Goal: Task Accomplishment & Management: Manage account settings

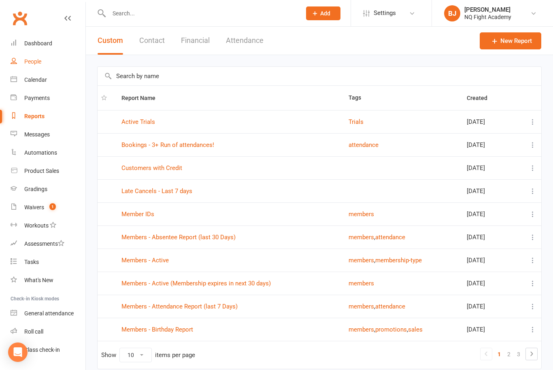
click at [37, 61] on div "People" at bounding box center [32, 61] width 17 height 6
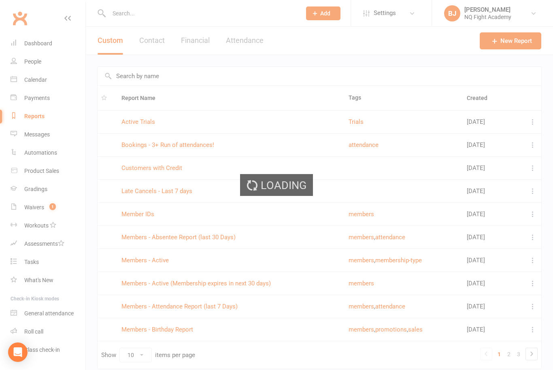
select select "100"
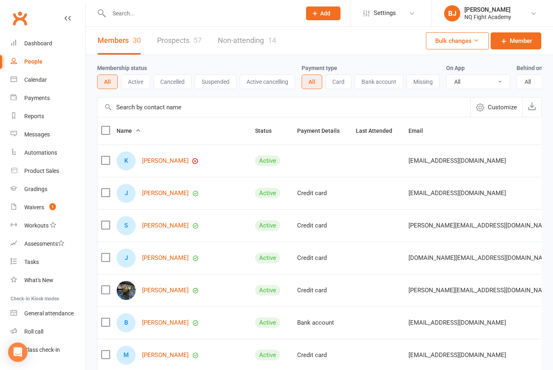
click at [205, 13] on input "text" at bounding box center [200, 13] width 189 height 11
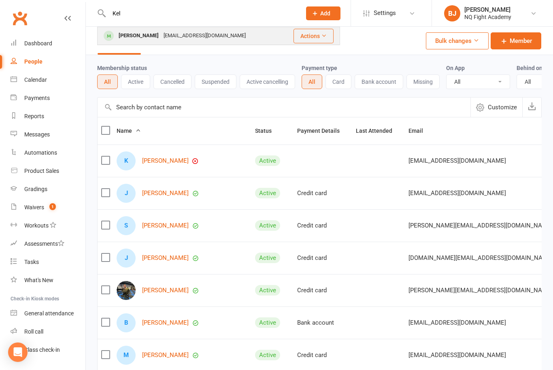
type input "Kel"
click at [174, 37] on div "Kelby1992@outlook.com" at bounding box center [204, 36] width 87 height 12
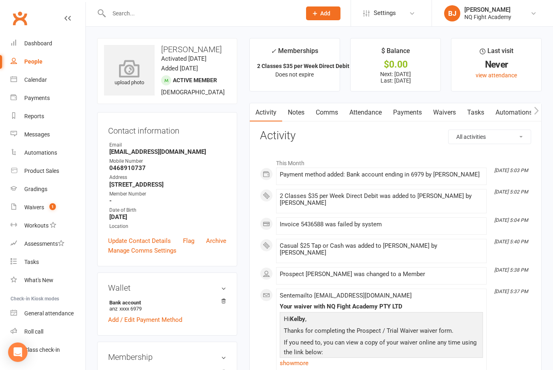
click at [124, 77] on icon at bounding box center [130, 68] width 56 height 18
click at [136, 68] on icon at bounding box center [129, 64] width 21 height 18
click at [130, 70] on icon at bounding box center [129, 64] width 21 height 18
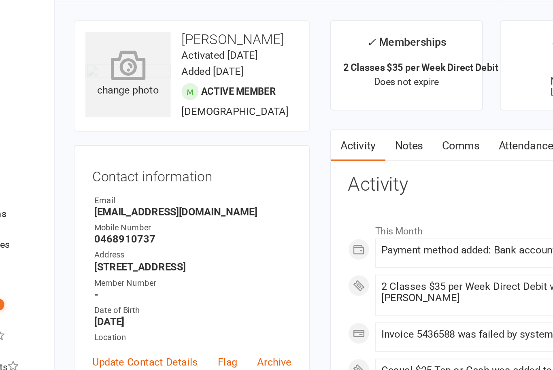
click at [119, 55] on icon at bounding box center [129, 64] width 21 height 18
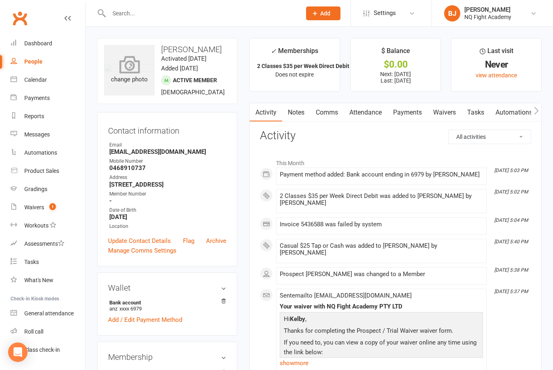
click at [117, 78] on div "change photo" at bounding box center [129, 70] width 51 height 51
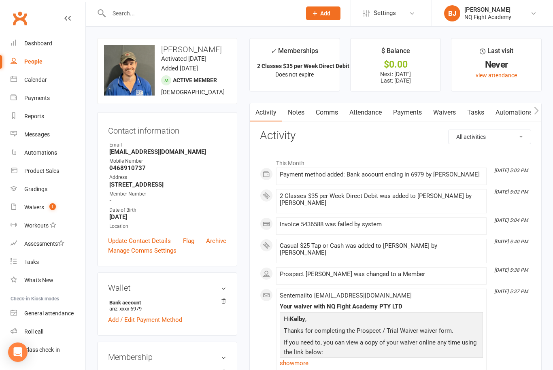
click at [469, 193] on div "2 Classes $35 per Week Direct Debit was added to Kelby Dale by Gus Rees" at bounding box center [381, 200] width 203 height 14
click at [280, 193] on span at bounding box center [280, 193] width 0 height 0
click at [458, 197] on div "2 Classes $35 per Week Direct Debit was added to Kelby Dale by Gus Rees" at bounding box center [381, 200] width 203 height 14
click at [530, 18] on link "BJ Brett Johnston NQ Fight Academy" at bounding box center [492, 13] width 97 height 16
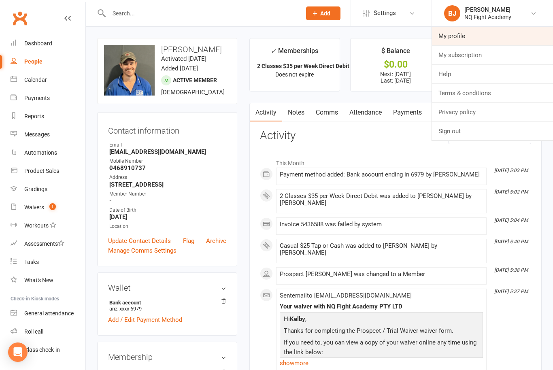
click at [453, 37] on link "My profile" at bounding box center [492, 36] width 121 height 19
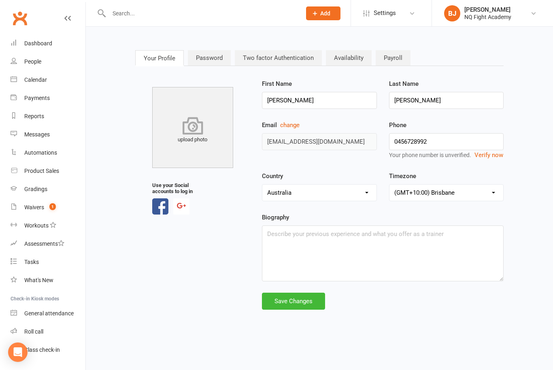
click at [192, 133] on icon at bounding box center [192, 125] width 89 height 18
click at [46, 40] on div "Dashboard" at bounding box center [38, 43] width 28 height 6
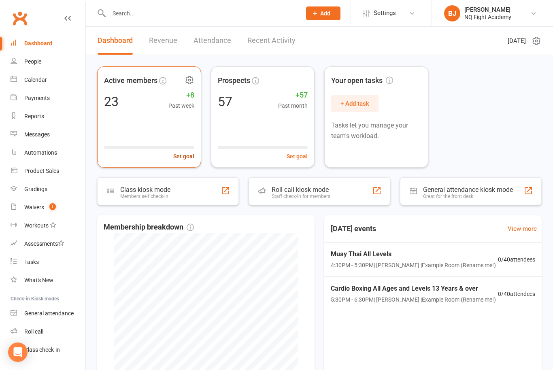
click at [186, 159] on button "Set goal" at bounding box center [183, 156] width 21 height 9
click at [129, 109] on input "0" at bounding box center [128, 108] width 49 height 13
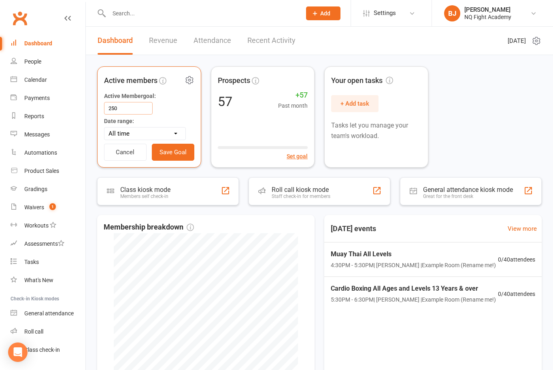
type input "250"
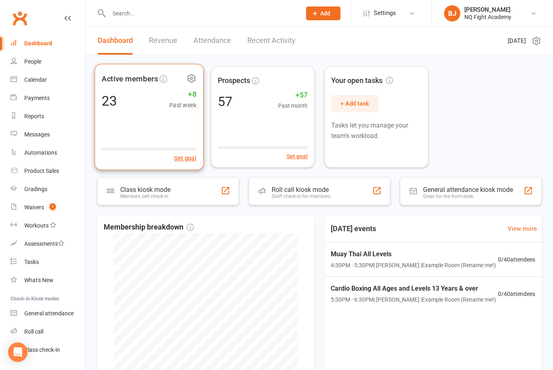
click at [146, 105] on div "23 +8 Past week" at bounding box center [149, 100] width 95 height 18
click at [189, 160] on button "Set goal" at bounding box center [185, 158] width 22 height 10
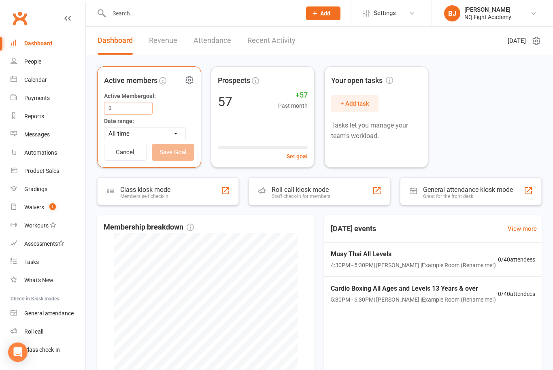
click at [123, 108] on input "0" at bounding box center [128, 108] width 49 height 13
type input "250"
click at [167, 157] on button "Save Goal" at bounding box center [173, 152] width 42 height 17
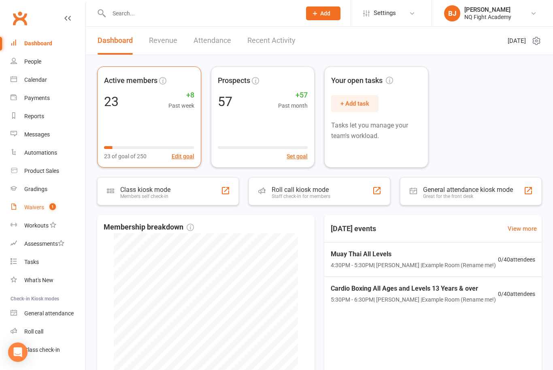
click at [37, 211] on link "Waivers 1" at bounding box center [48, 207] width 75 height 18
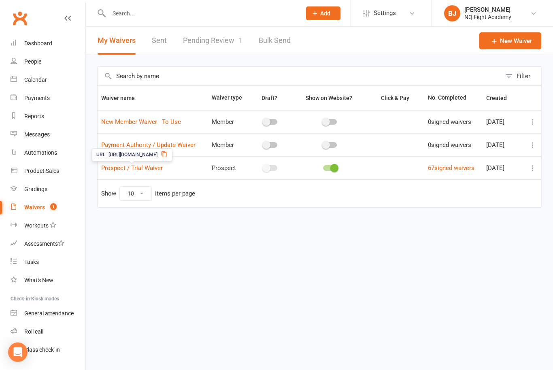
click at [142, 159] on div "URL: https://app.clubworx.com/s/lIfIdo4b" at bounding box center [131, 154] width 80 height 13
click at [210, 47] on link "Pending Review 1" at bounding box center [212, 41] width 59 height 28
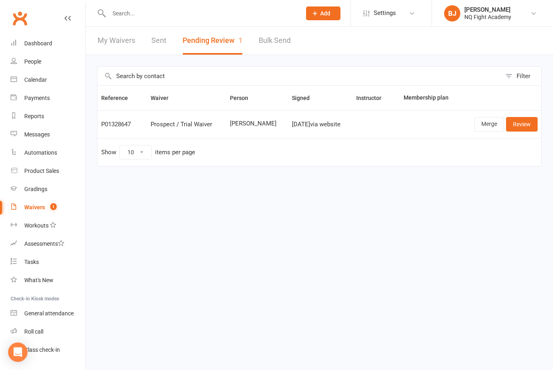
click at [525, 128] on link "Review" at bounding box center [522, 124] width 32 height 15
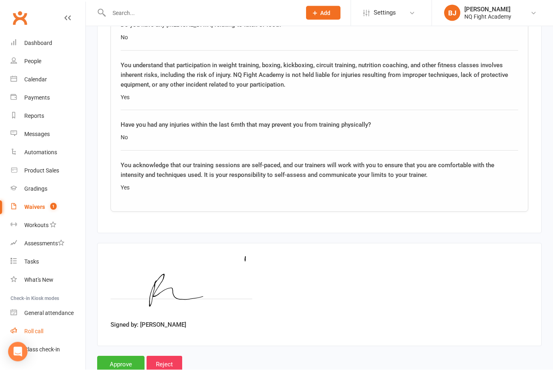
scroll to position [1172, 0]
click at [116, 357] on input "Approve" at bounding box center [120, 364] width 47 height 17
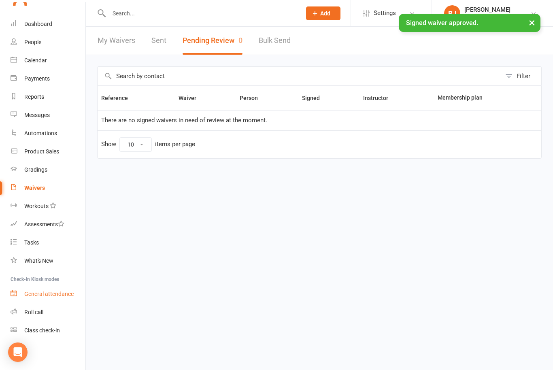
scroll to position [19, 0]
click at [37, 332] on div "Class check-in" at bounding box center [42, 330] width 36 height 6
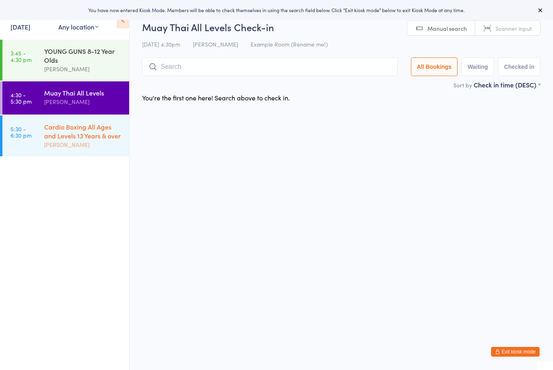
click at [57, 144] on div "[PERSON_NAME]" at bounding box center [83, 144] width 78 height 9
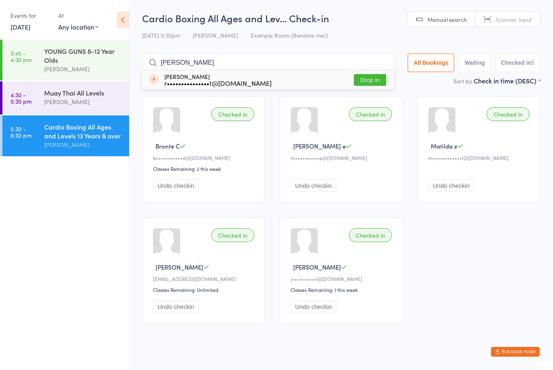
type input "Rob"
click at [368, 89] on div "Robert Lucas r•••••••••••••••1@gmail.com Drop in" at bounding box center [267, 79] width 251 height 19
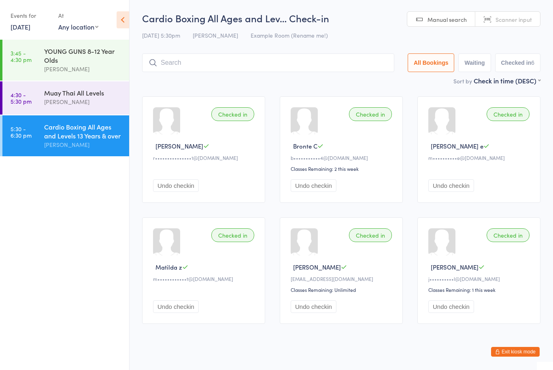
click at [515, 354] on button "Exit kiosk mode" at bounding box center [515, 352] width 49 height 10
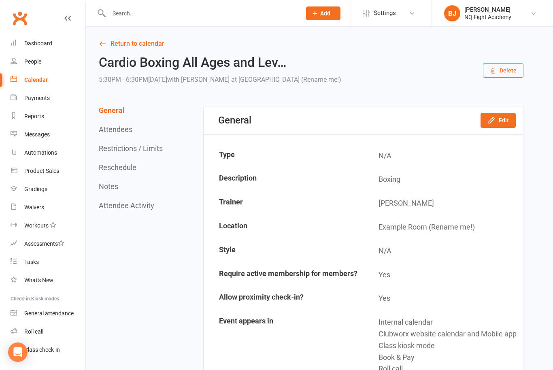
click at [34, 66] on link "People" at bounding box center [48, 62] width 75 height 18
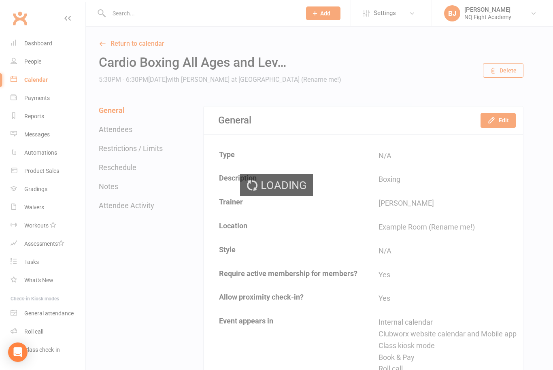
select select "100"
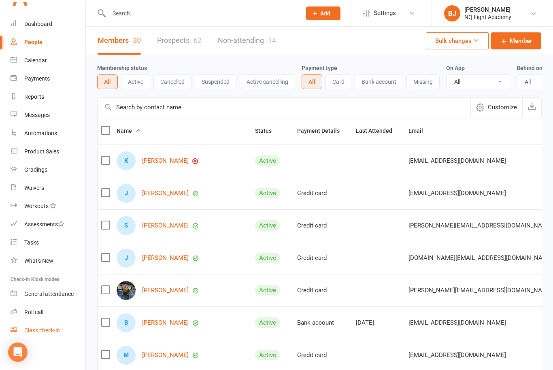
scroll to position [19, 0]
click at [35, 335] on link "Class check-in" at bounding box center [48, 330] width 75 height 18
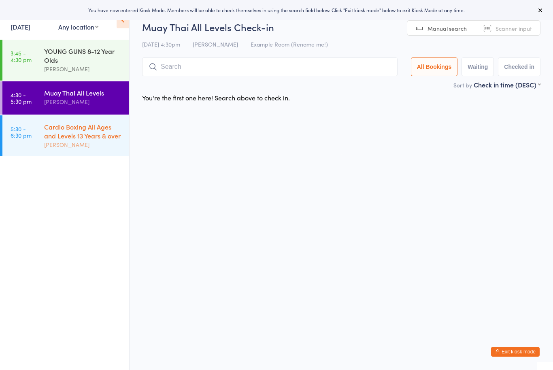
click at [74, 137] on div "Cardio Boxing All Ages and Levels 13 Years & over" at bounding box center [83, 131] width 78 height 18
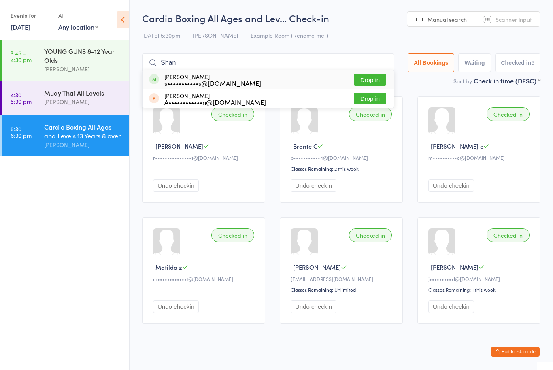
type input "Shan"
click at [371, 85] on button "Drop in" at bounding box center [370, 80] width 32 height 12
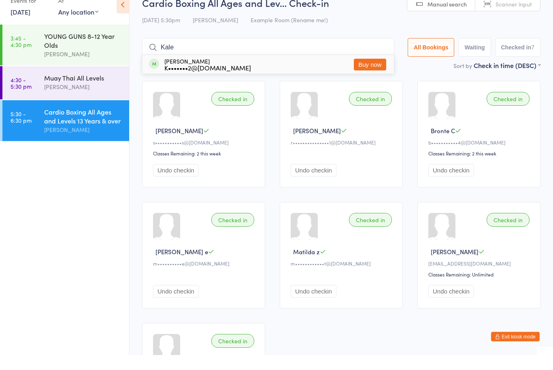
type input "Kale"
click at [273, 70] on div "Kelby Dale K•••••••2@outlook.com Buy now" at bounding box center [267, 79] width 251 height 19
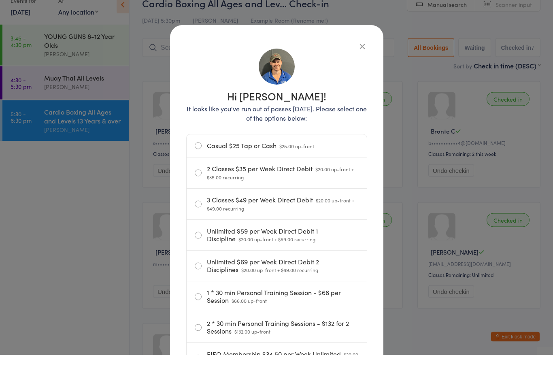
scroll to position [15, 0]
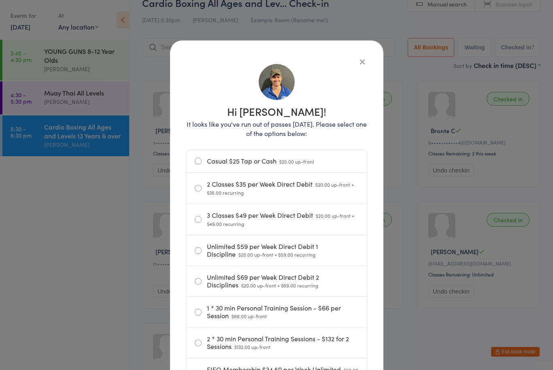
click at [363, 61] on icon "button" at bounding box center [362, 61] width 9 height 9
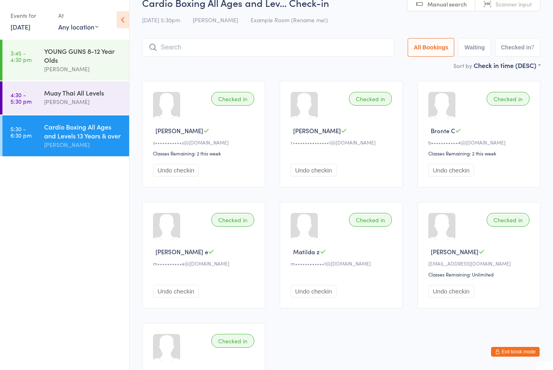
click at [155, 46] on icon at bounding box center [152, 47] width 7 height 7
click at [174, 47] on input "search" at bounding box center [268, 47] width 252 height 19
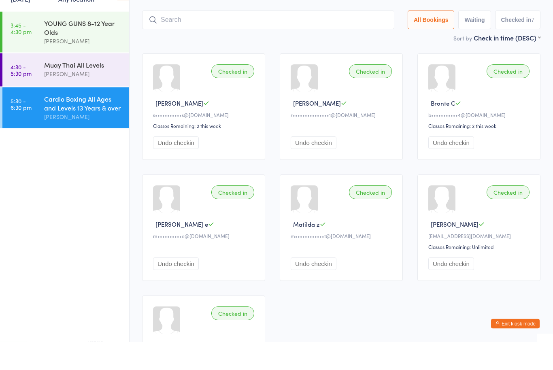
scroll to position [26, 0]
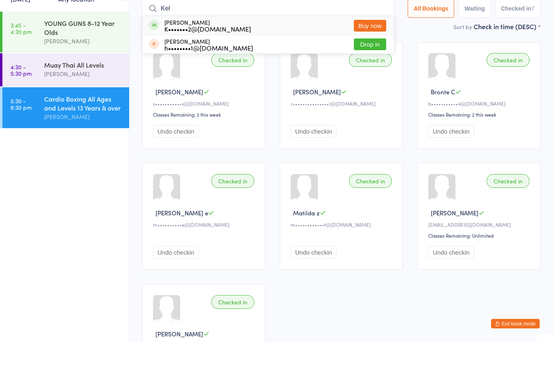
type input "Kel"
click at [317, 44] on div "Kelby Dale K•••••••2@outlook.com Buy now" at bounding box center [267, 53] width 251 height 19
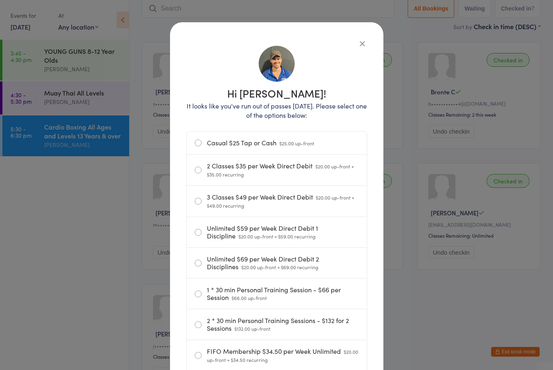
scroll to position [8, 0]
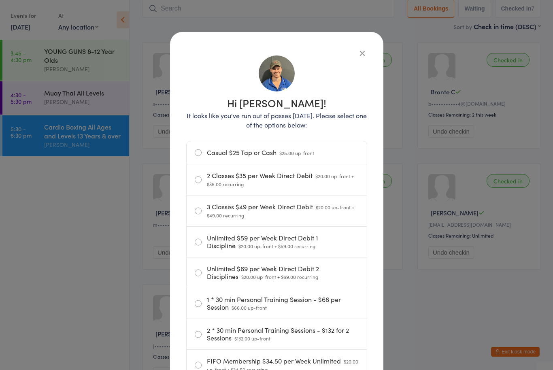
click at [362, 51] on icon "button" at bounding box center [362, 53] width 9 height 9
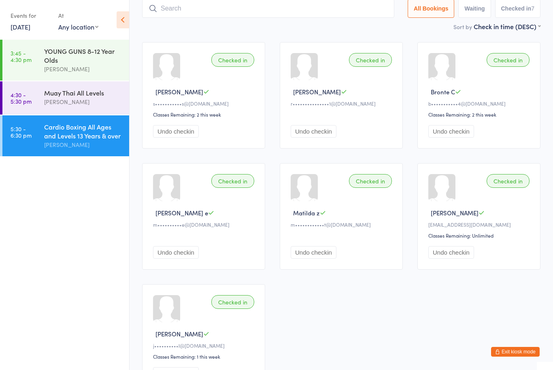
click at [335, 2] on input "search" at bounding box center [268, 8] width 252 height 19
click at [522, 356] on button "Exit kiosk mode" at bounding box center [515, 352] width 49 height 10
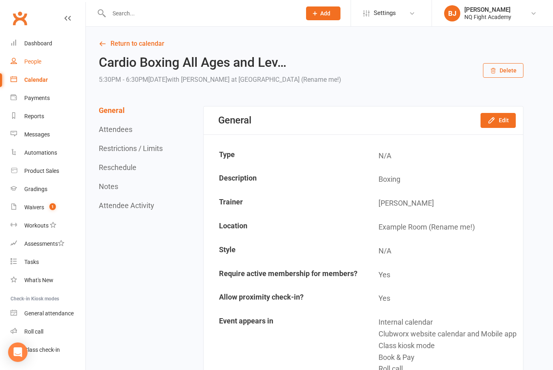
click at [31, 61] on div "People" at bounding box center [32, 61] width 17 height 6
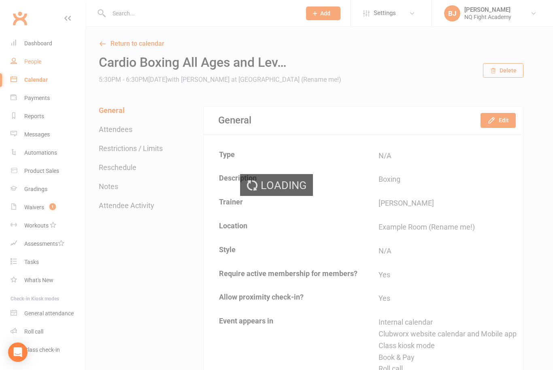
select select "100"
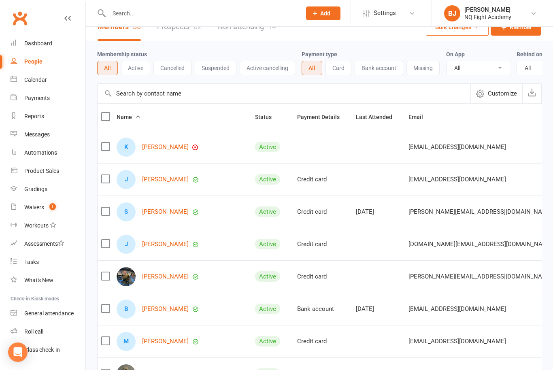
scroll to position [13, 0]
click at [161, 182] on link "[PERSON_NAME]" at bounding box center [165, 180] width 47 height 7
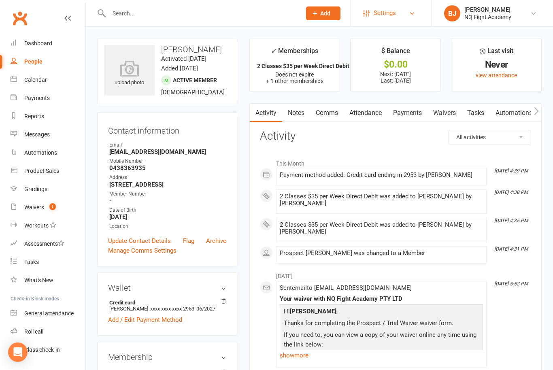
click at [375, 15] on span "Settings" at bounding box center [384, 13] width 22 height 18
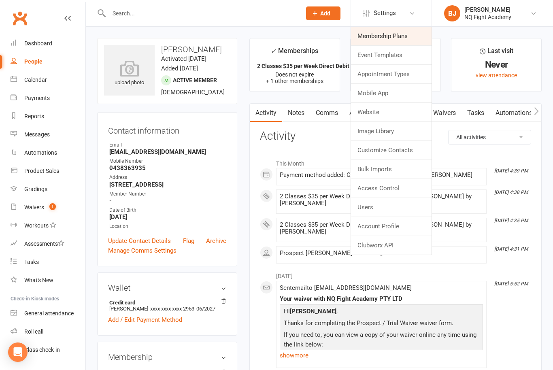
click at [376, 33] on link "Membership Plans" at bounding box center [391, 36] width 80 height 19
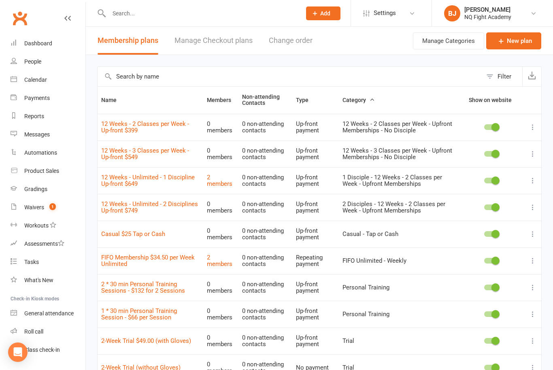
click at [535, 39] on link "New plan" at bounding box center [513, 40] width 55 height 17
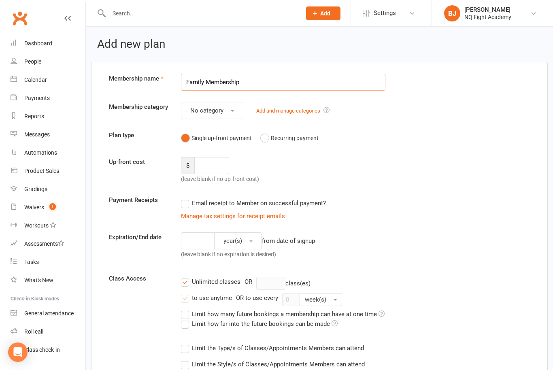
type input "Family Membership"
click at [352, 141] on div "Single up-front payment Recurring payment" at bounding box center [283, 137] width 204 height 15
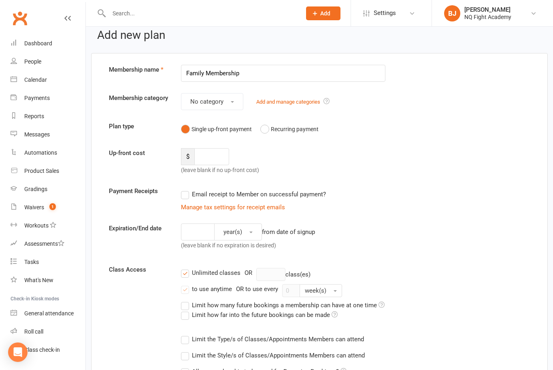
scroll to position [11, 0]
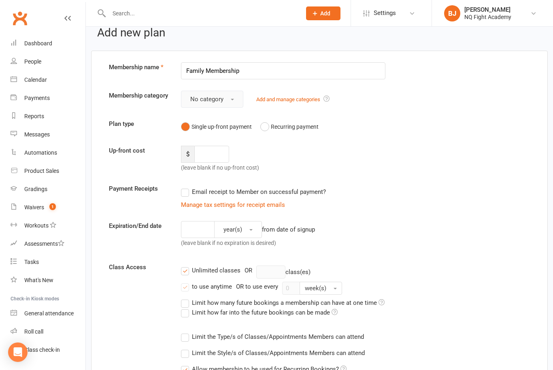
click at [233, 100] on span "button" at bounding box center [232, 100] width 3 height 2
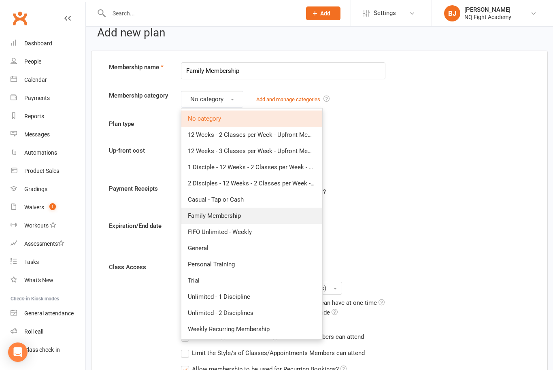
click at [227, 218] on span "Family Membership" at bounding box center [214, 215] width 53 height 7
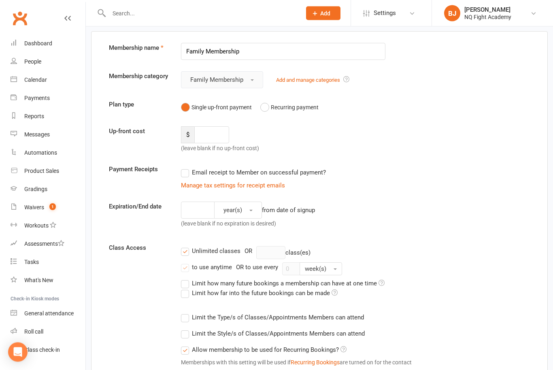
scroll to position [31, 0]
click at [265, 107] on button "Recurring payment" at bounding box center [289, 107] width 58 height 15
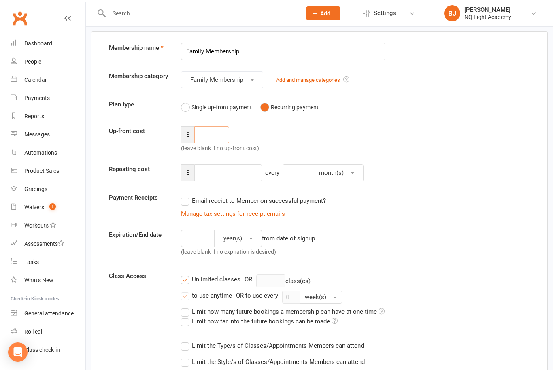
click at [219, 129] on input "number" at bounding box center [211, 134] width 35 height 17
type input "20"
click at [310, 138] on div "Up-front cost $ 20 (leave blank if no up-front cost)" at bounding box center [319, 139] width 433 height 27
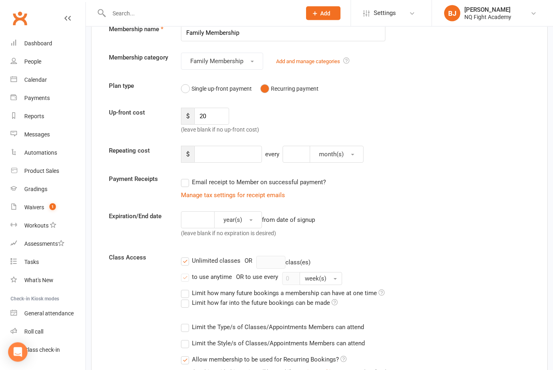
scroll to position [49, 0]
click at [338, 155] on span "month(s)" at bounding box center [331, 153] width 25 height 7
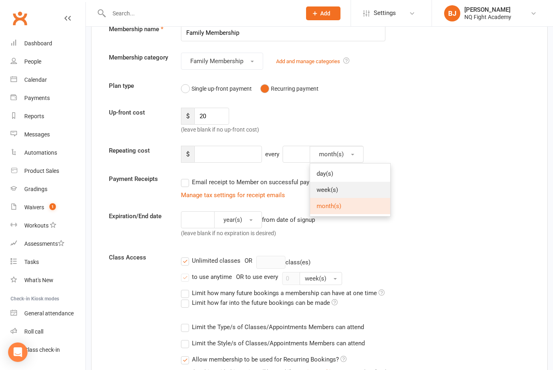
click at [333, 191] on span "week(s)" at bounding box center [326, 189] width 21 height 7
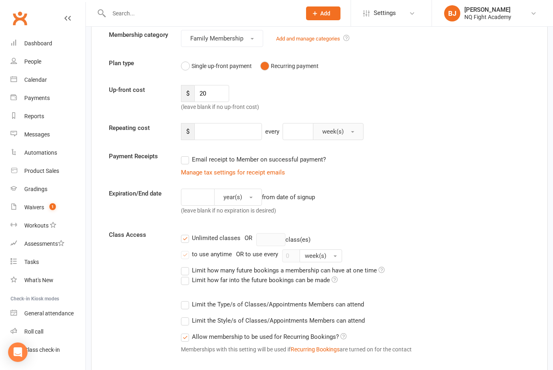
scroll to position [72, 0]
click at [182, 163] on label "Email receipt to Member on successful payment?" at bounding box center [253, 159] width 145 height 10
click at [182, 154] on input "Email receipt to Member on successful payment?" at bounding box center [183, 154] width 5 height 0
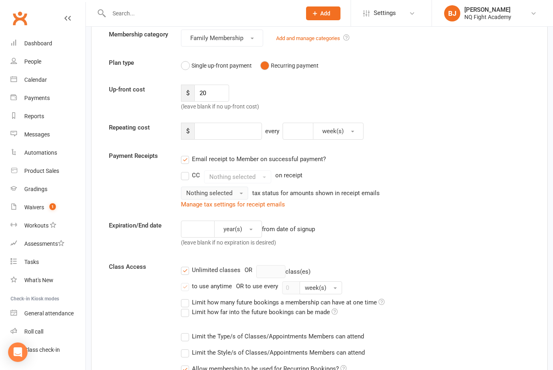
click at [198, 193] on span "Nothing selected" at bounding box center [209, 192] width 46 height 7
click at [195, 211] on span "Inc tax" at bounding box center [197, 210] width 18 height 7
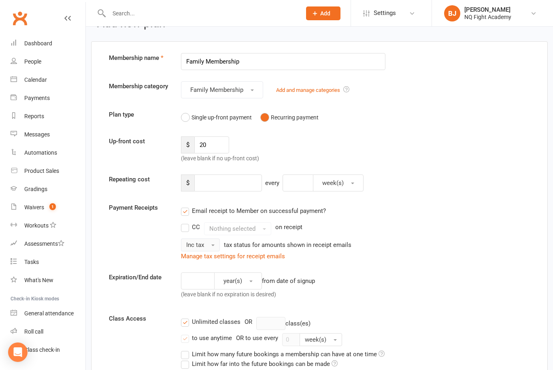
scroll to position [22, 0]
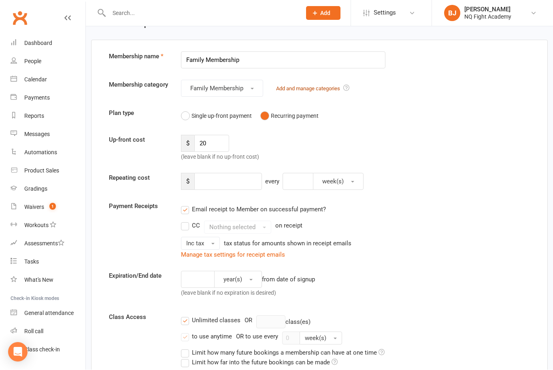
click at [332, 90] on link "Add and manage categories" at bounding box center [308, 89] width 64 height 6
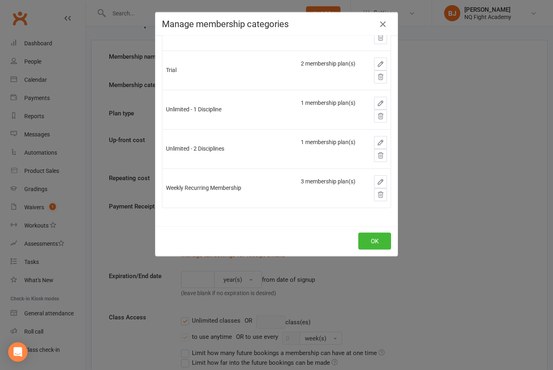
scroll to position [376, 0]
click at [385, 27] on icon "button" at bounding box center [383, 24] width 10 height 10
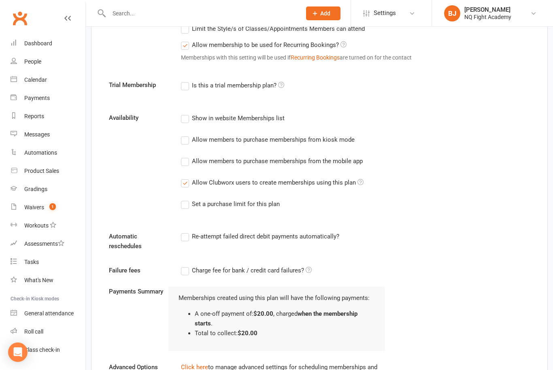
scroll to position [462, 0]
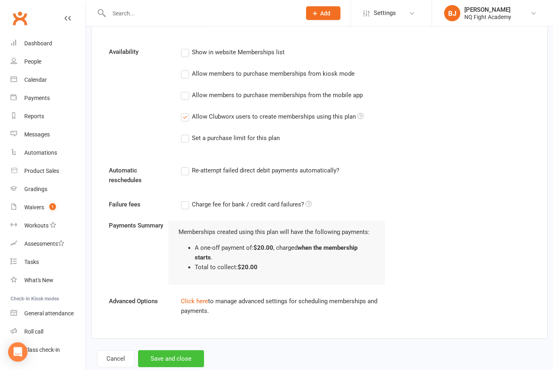
click at [169, 363] on button "Save and close" at bounding box center [171, 358] width 66 height 17
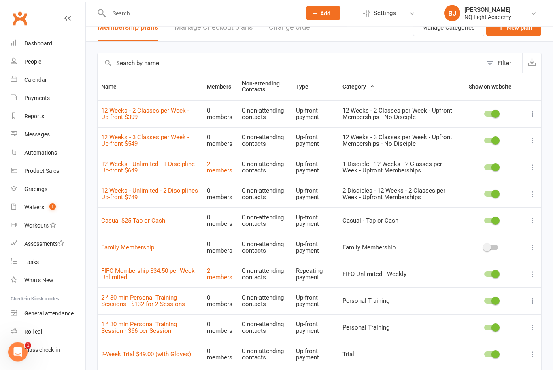
scroll to position [13, 0]
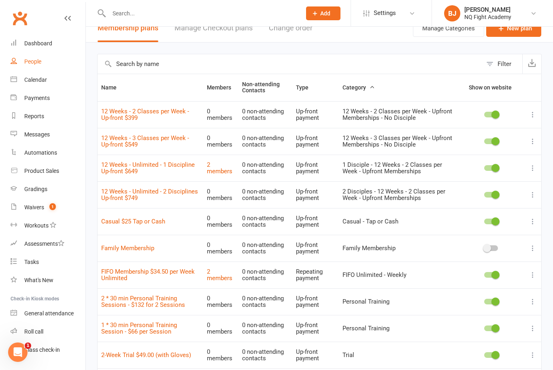
click at [38, 64] on div "People" at bounding box center [32, 61] width 17 height 6
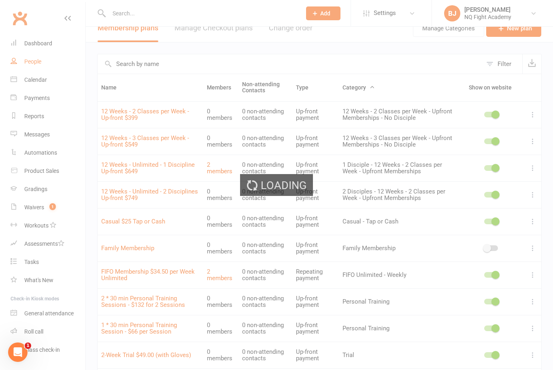
select select "100"
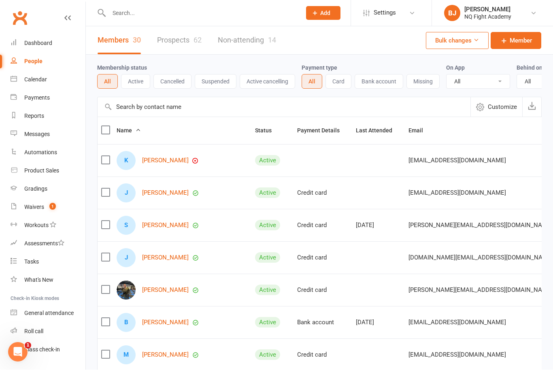
scroll to position [0, 0]
click at [155, 195] on link "Jennifer brown" at bounding box center [165, 192] width 47 height 7
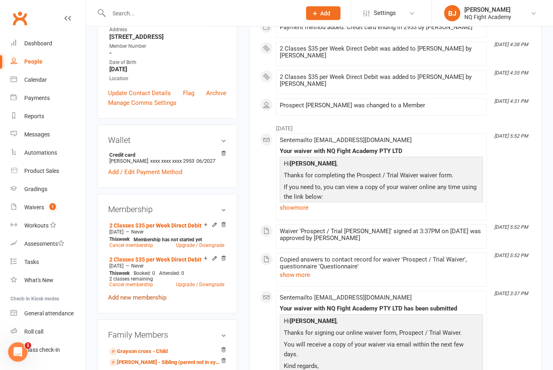
scroll to position [148, 0]
click at [124, 301] on link "Add new membership" at bounding box center [137, 297] width 58 height 7
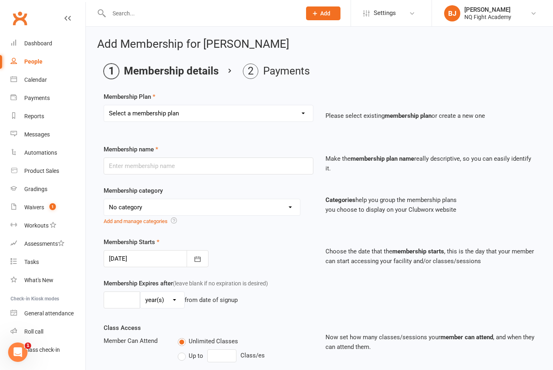
select select "16"
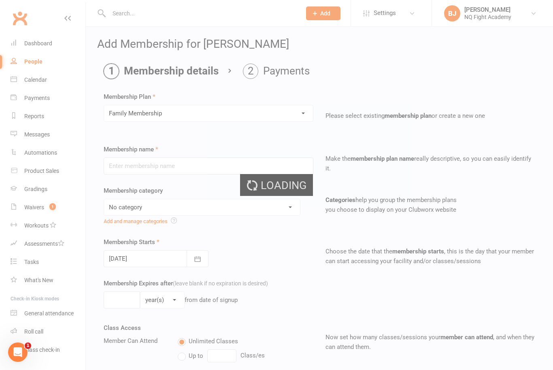
type input "Family Membership"
select select "5"
type input "0"
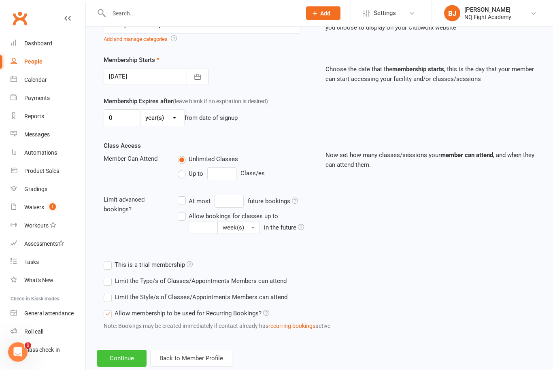
scroll to position [182, 0]
click at [111, 362] on button "Continue" at bounding box center [121, 358] width 49 height 17
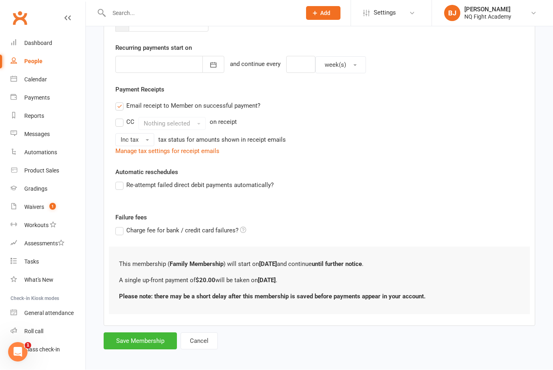
scroll to position [0, 0]
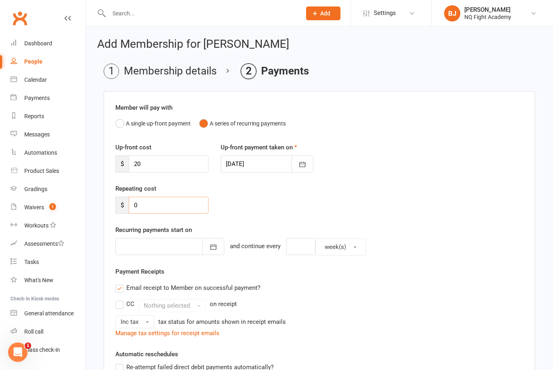
click at [163, 205] on input "0" at bounding box center [169, 205] width 80 height 17
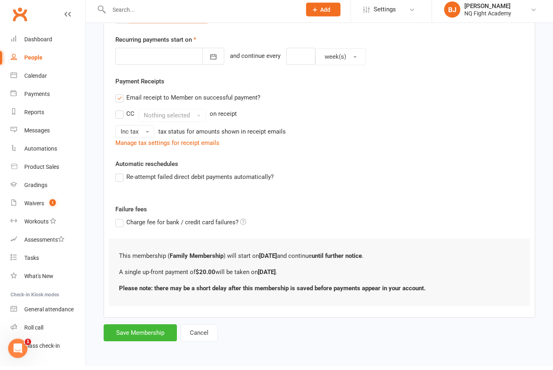
scroll to position [193, 0]
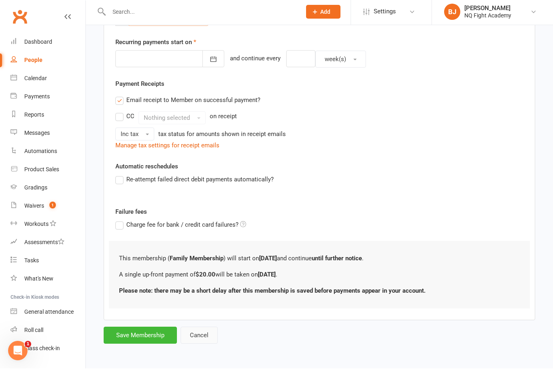
type input "70"
click at [208, 331] on button "Cancel" at bounding box center [198, 336] width 37 height 17
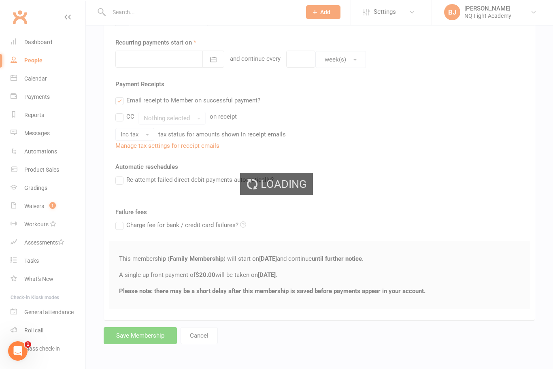
scroll to position [166, 0]
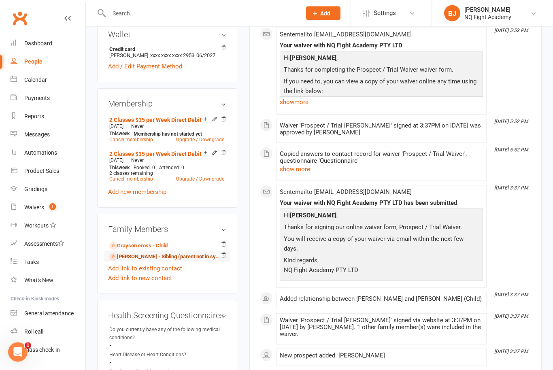
scroll to position [253, 0]
click at [144, 250] on link "Grayson cross - Child" at bounding box center [138, 245] width 58 height 8
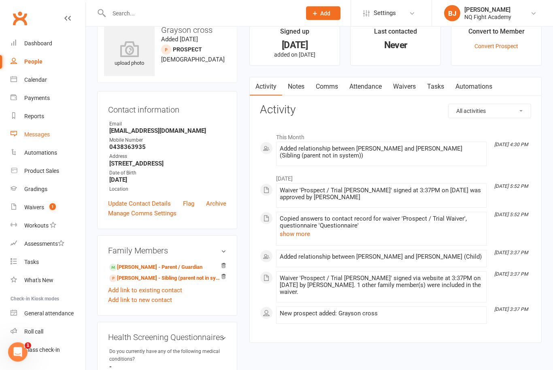
scroll to position [19, 0]
click at [30, 63] on div "People" at bounding box center [33, 61] width 18 height 6
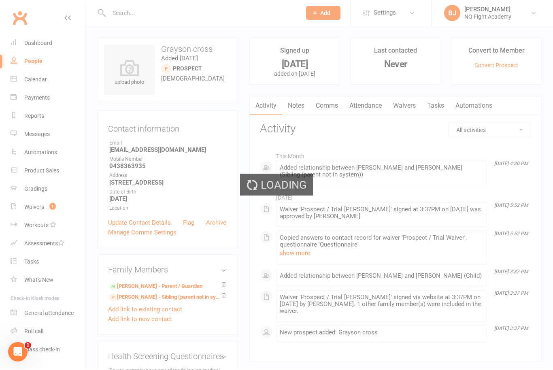
select select "100"
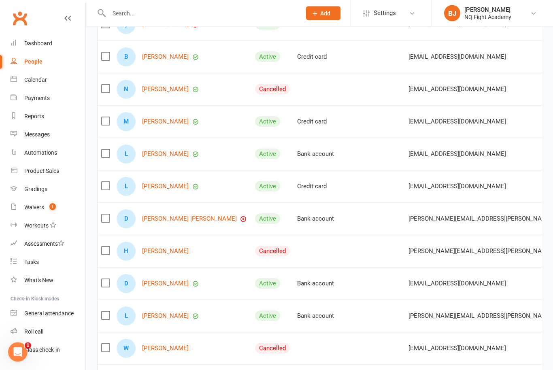
scroll to position [566, 0]
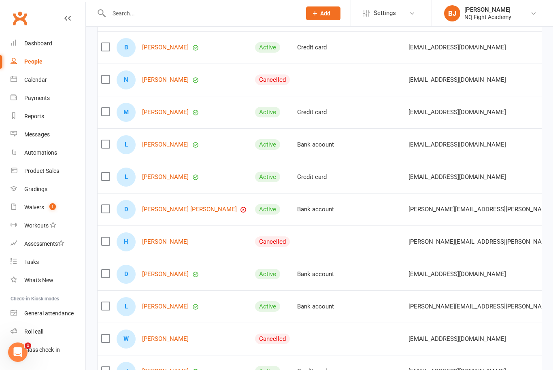
click at [152, 243] on link "Hevani Mario" at bounding box center [165, 241] width 47 height 7
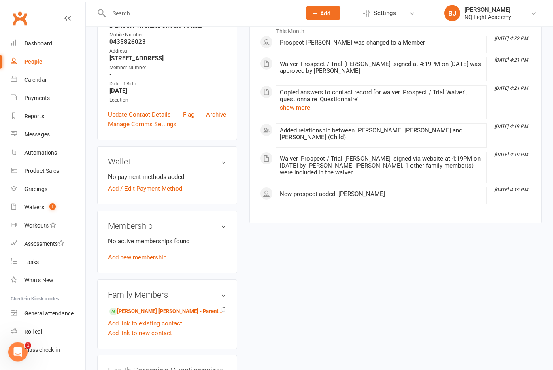
scroll to position [132, 0]
click at [143, 257] on link "Add new membership" at bounding box center [137, 256] width 58 height 7
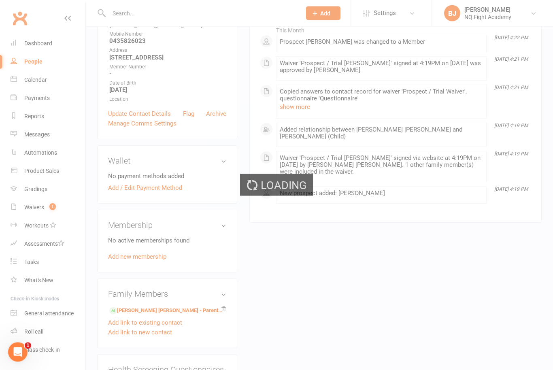
scroll to position [133, 0]
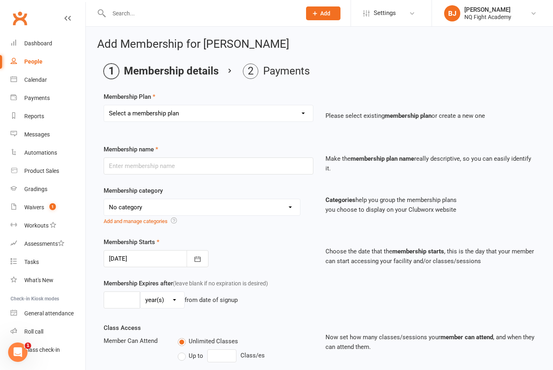
select select "16"
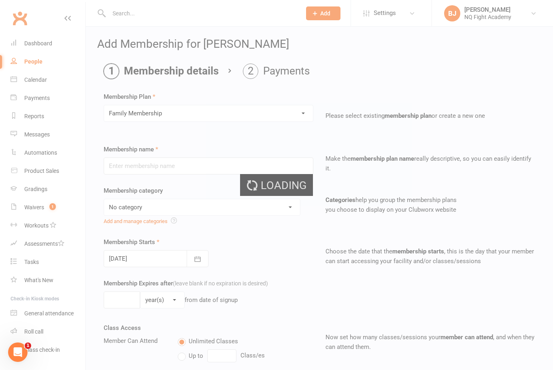
type input "Family Membership"
select select "5"
type input "0"
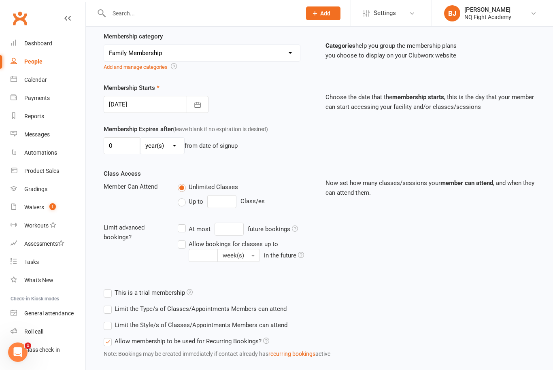
scroll to position [182, 0]
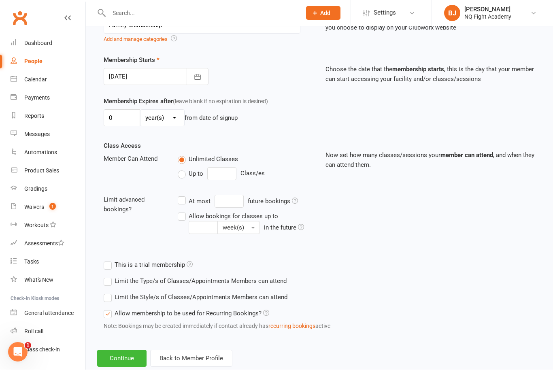
drag, startPoint x: 182, startPoint y: 172, endPoint x: 182, endPoint y: 214, distance: 41.7
click at [182, 172] on label "Up to" at bounding box center [190, 174] width 25 height 10
click at [182, 169] on input "Up to" at bounding box center [180, 169] width 5 height 0
type input "0"
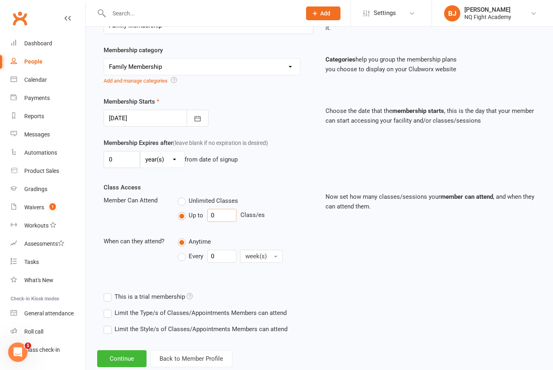
click at [223, 216] on input "0" at bounding box center [221, 215] width 29 height 13
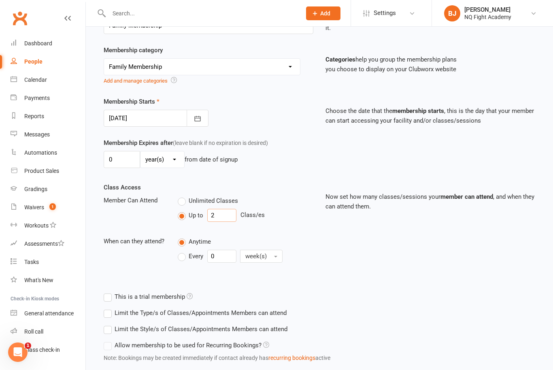
type input "2"
click at [296, 231] on div "Class Access Member Can Attend Unlimited Classes Up to 2 Class/es When can they…" at bounding box center [208, 229] width 222 height 95
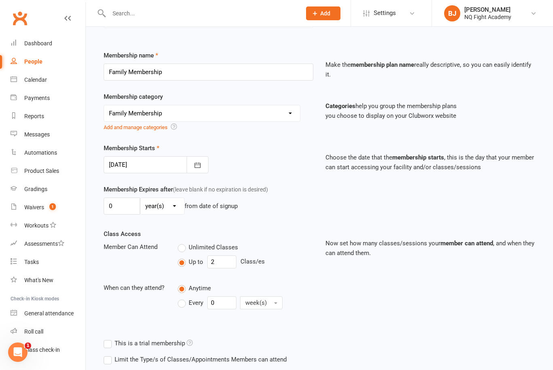
scroll to position [172, 0]
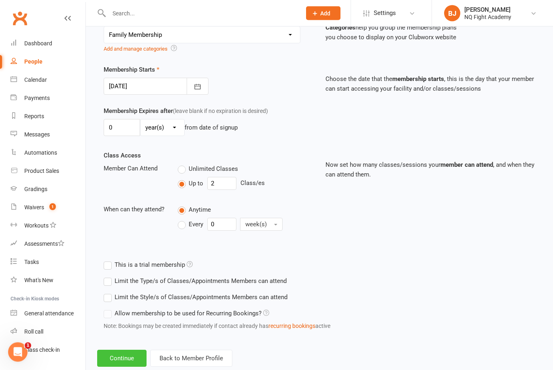
click at [118, 362] on button "Continue" at bounding box center [121, 358] width 49 height 17
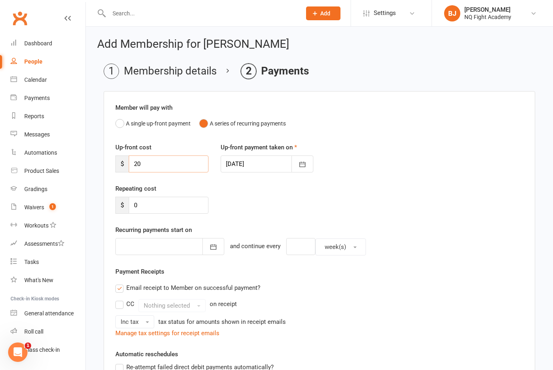
click at [155, 163] on input "20" at bounding box center [169, 163] width 80 height 17
type input "2"
type input "0"
click at [344, 196] on div "Repeating cost $ 0" at bounding box center [319, 204] width 420 height 41
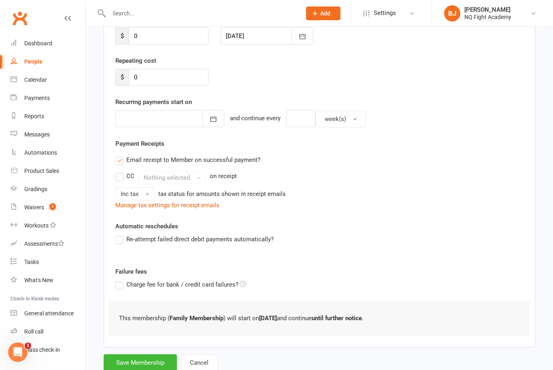
scroll to position [133, 0]
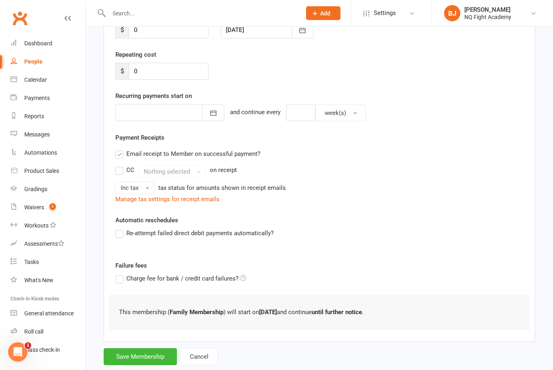
click at [121, 156] on label "Email receipt to Member on successful payment?" at bounding box center [187, 154] width 145 height 10
click at [121, 149] on input "Email receipt to Member on successful payment?" at bounding box center [117, 149] width 5 height 0
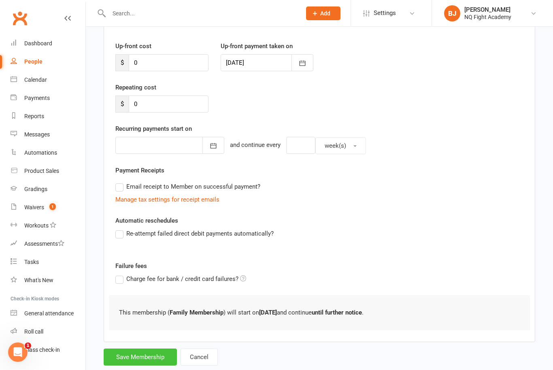
click at [132, 356] on button "Save Membership" at bounding box center [140, 356] width 73 height 17
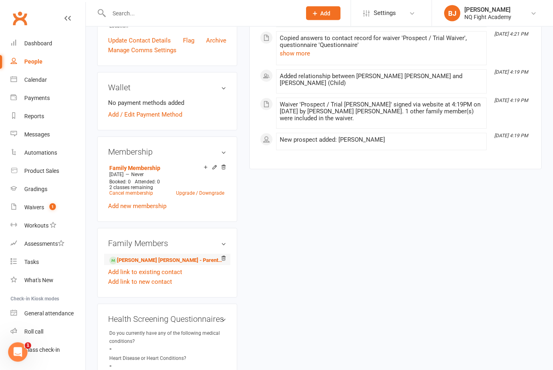
scroll to position [208, 0]
click at [131, 265] on link "Daniella Mario - Parent / Guardian" at bounding box center [165, 260] width 113 height 8
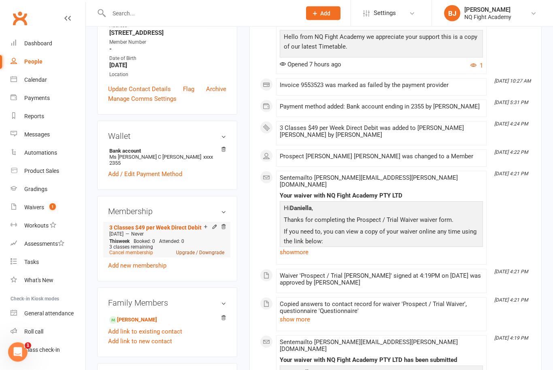
scroll to position [165, 0]
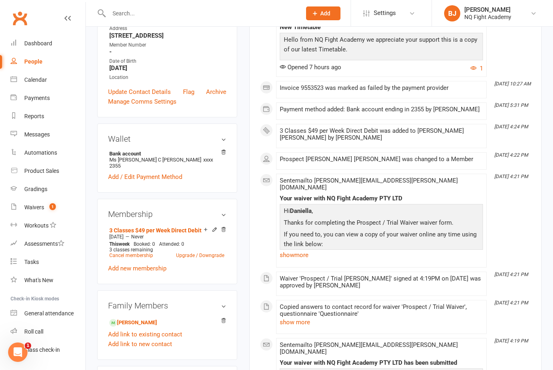
drag, startPoint x: 141, startPoint y: 216, endPoint x: 141, endPoint y: 24, distance: 191.3
click at [141, 227] on link "3 Classes $49 per Week Direct Debit" at bounding box center [155, 230] width 92 height 6
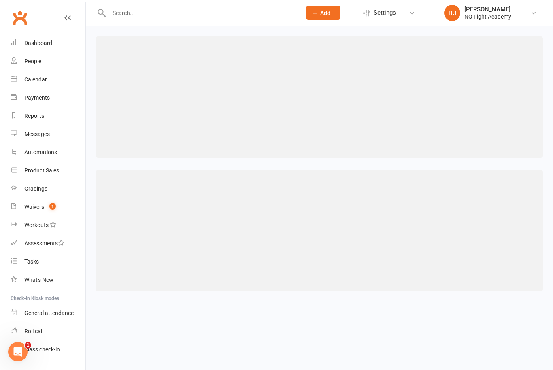
scroll to position [0, 0]
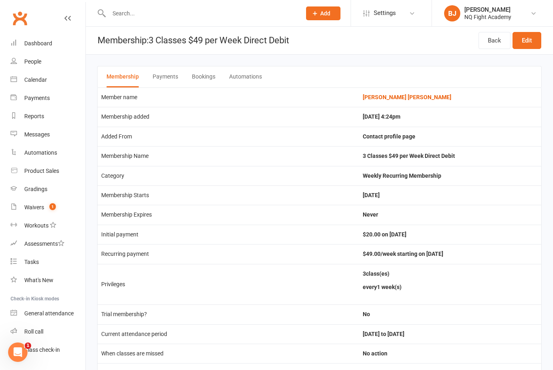
click at [33, 59] on div "People" at bounding box center [32, 61] width 17 height 6
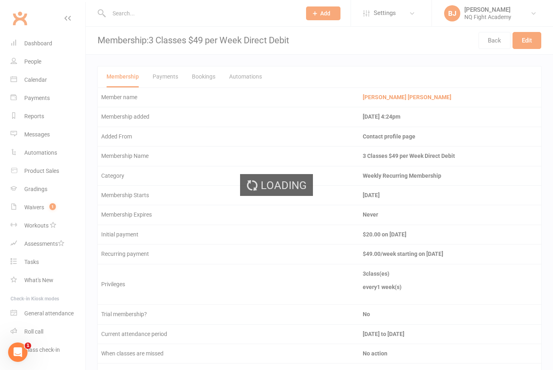
select select "100"
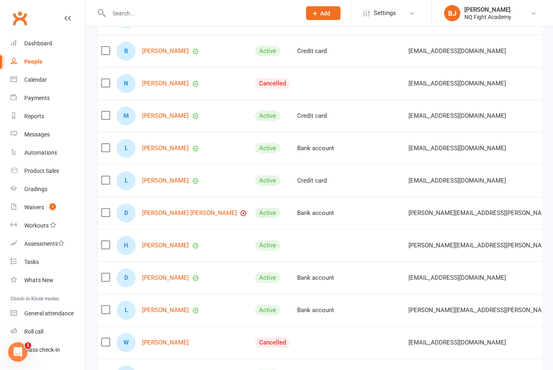
scroll to position [563, 0]
click at [160, 215] on link "Daniella Mario" at bounding box center [189, 212] width 95 height 7
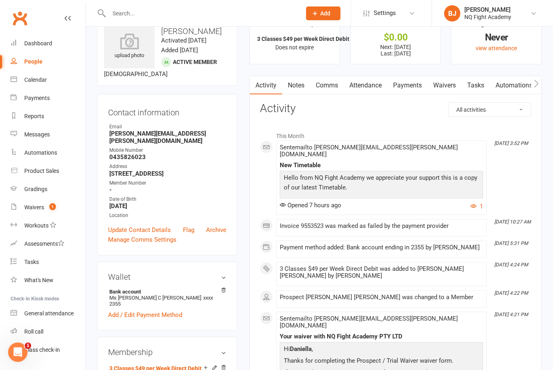
scroll to position [28, 0]
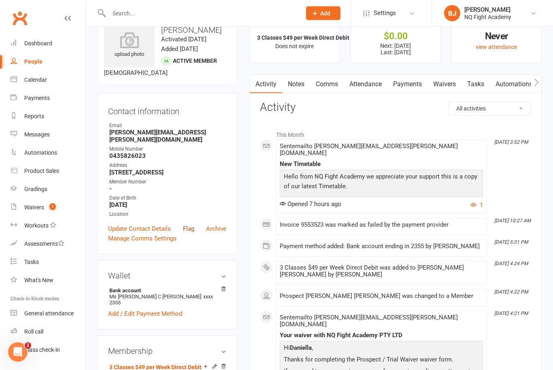
click at [188, 224] on link "Flag" at bounding box center [188, 229] width 11 height 10
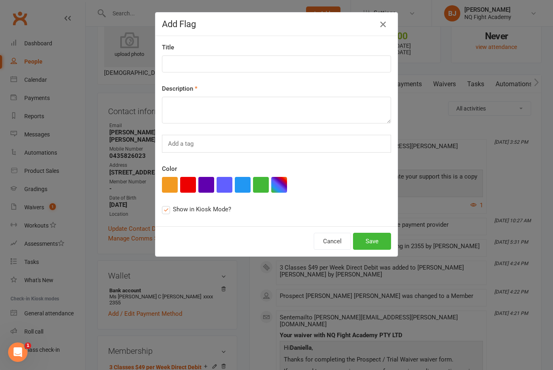
click at [383, 25] on icon "button" at bounding box center [383, 24] width 10 height 10
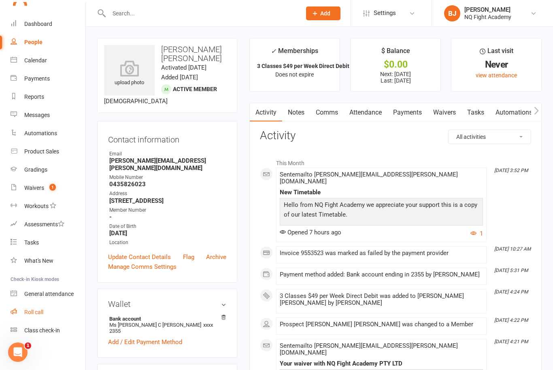
scroll to position [19, 0]
click at [34, 330] on div "Class check-in" at bounding box center [42, 330] width 36 height 6
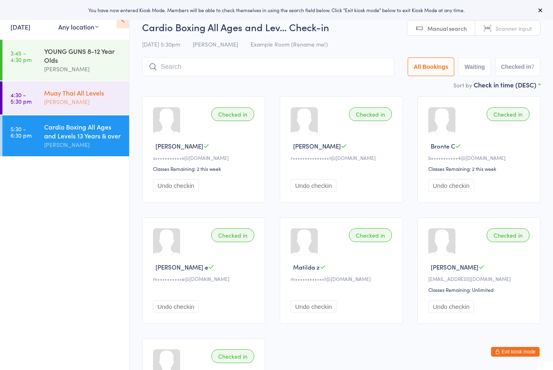
click at [33, 96] on link "4:30 - 5:30 pm Muay Thai All Levels [PERSON_NAME]" at bounding box center [65, 97] width 127 height 33
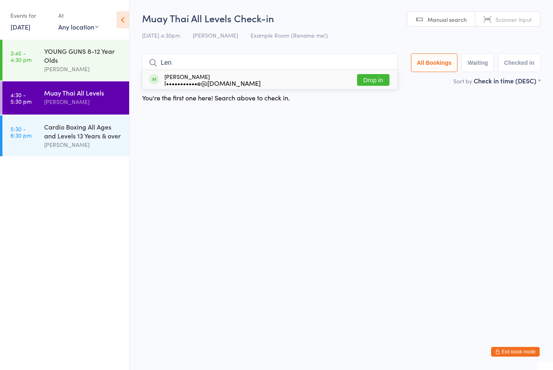
type input "Len"
click at [368, 83] on button "Drop in" at bounding box center [373, 80] width 32 height 12
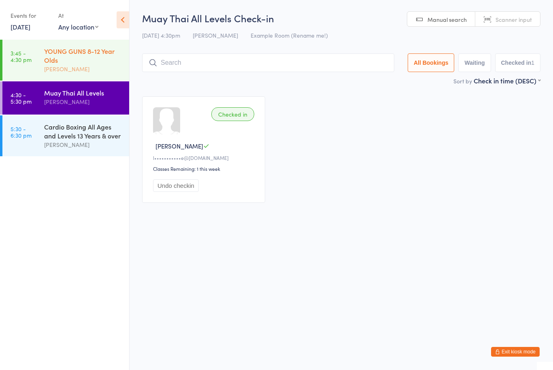
click at [71, 60] on div "YOUNG GUNS 8-12 Year Olds" at bounding box center [83, 56] width 78 height 18
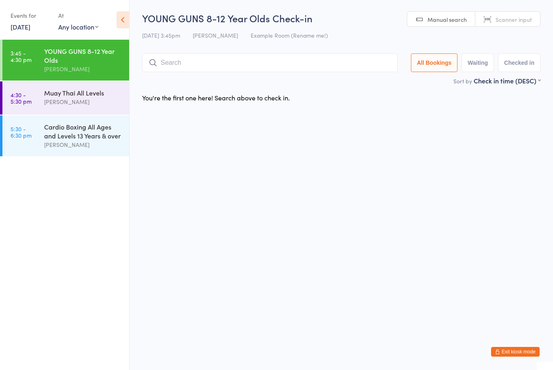
click at [172, 64] on input "search" at bounding box center [269, 62] width 255 height 19
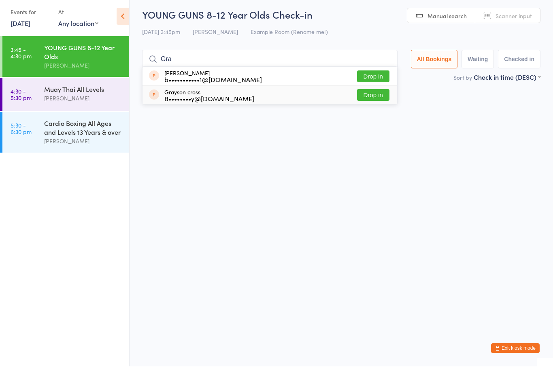
type input "Gra"
click at [372, 99] on button "Drop in" at bounding box center [373, 99] width 32 height 12
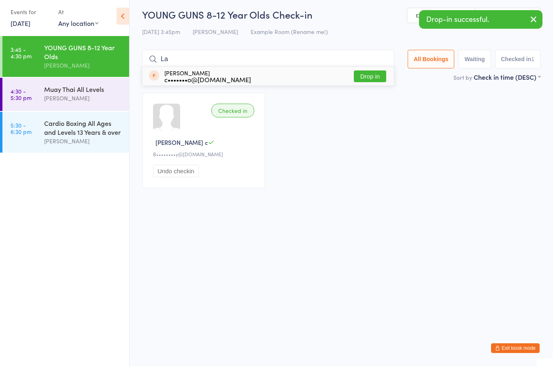
type input "La"
click at [365, 80] on button "Drop in" at bounding box center [370, 80] width 32 height 12
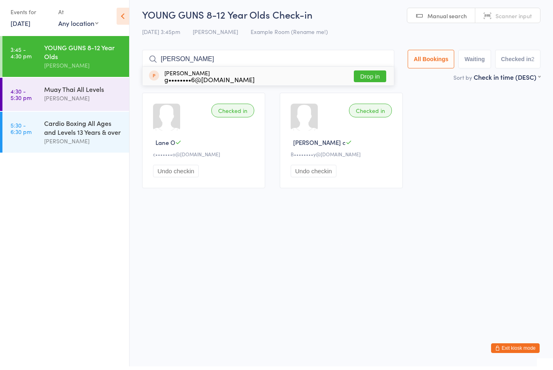
type input "Lach"
click at [360, 79] on button "Drop in" at bounding box center [370, 80] width 32 height 12
type input "Logan"
click at [358, 83] on div "Logan Clutterbuck g••••••••6@hotmail.com Drop in" at bounding box center [267, 79] width 251 height 19
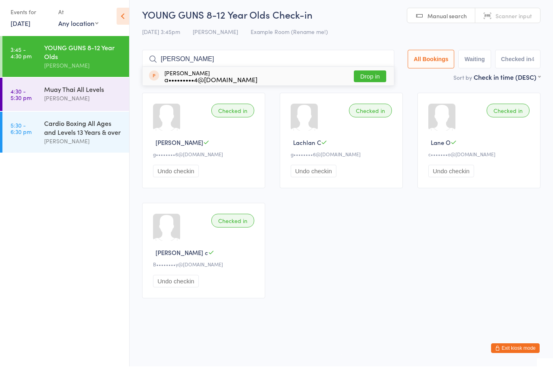
type input "Ari"
click at [360, 77] on button "Drop in" at bounding box center [370, 80] width 32 height 12
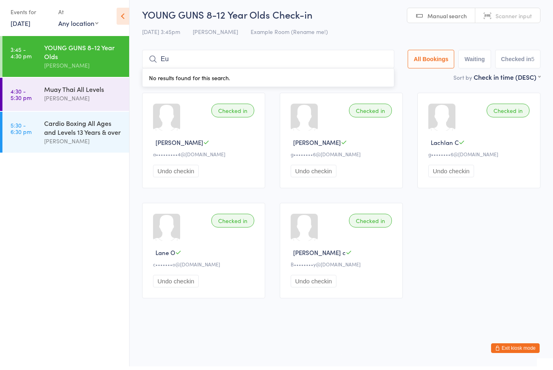
type input "E"
type input "U"
type input "Y"
type input "U"
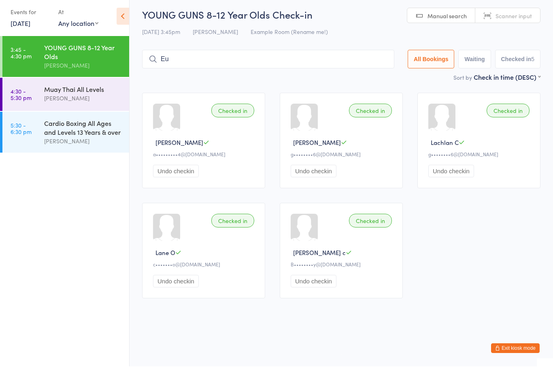
type input "E"
type input "U"
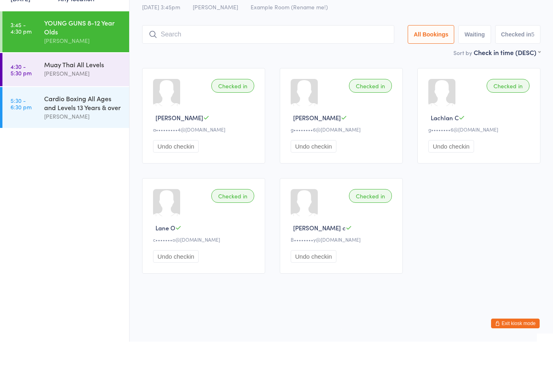
scroll to position [0, 0]
click at [70, 202] on ul "3:45 - 4:30 pm YOUNG GUNS 8-12 Year Olds Brett Johnston 4:30 - 5:30 pm Muay Tha…" at bounding box center [64, 205] width 129 height 330
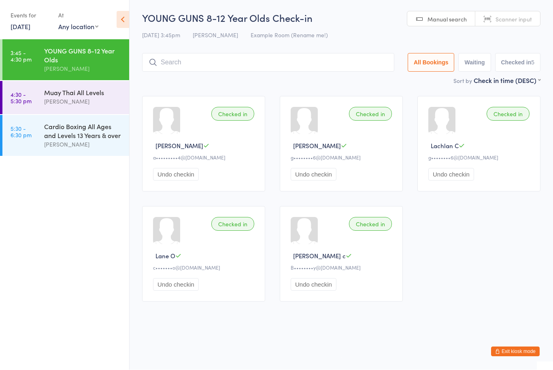
click at [496, 352] on icon "button" at bounding box center [497, 351] width 5 height 5
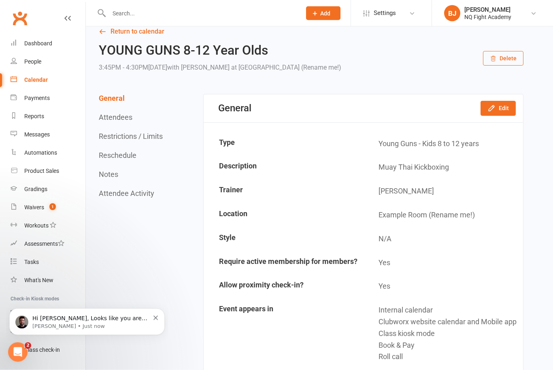
scroll to position [13, 0]
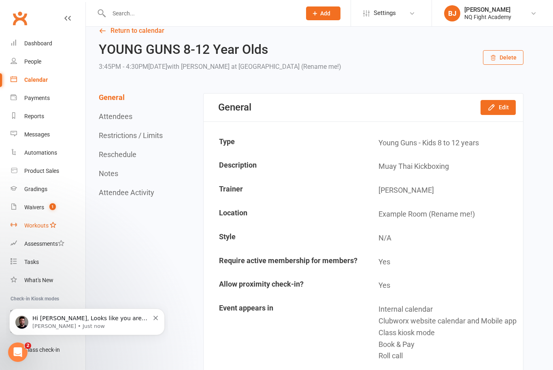
drag, startPoint x: 31, startPoint y: 208, endPoint x: 31, endPoint y: 221, distance: 12.9
click at [31, 208] on div "Waivers" at bounding box center [34, 207] width 20 height 6
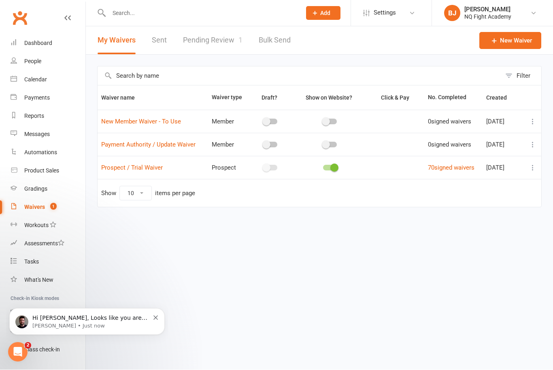
click at [206, 39] on link "Pending Review 1" at bounding box center [212, 41] width 59 height 28
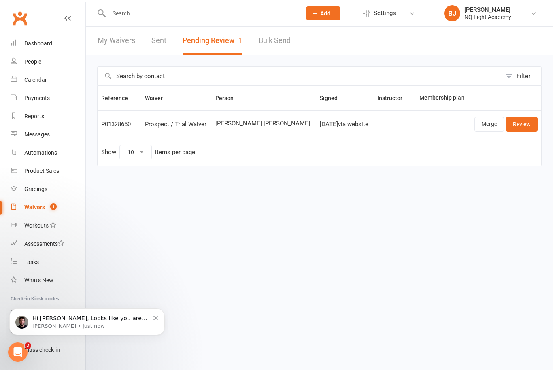
click at [525, 129] on link "Review" at bounding box center [522, 124] width 32 height 15
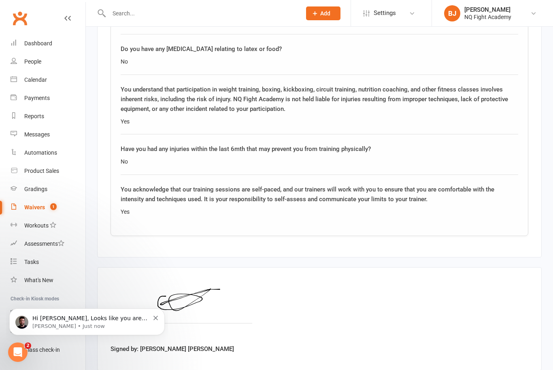
scroll to position [1172, 0]
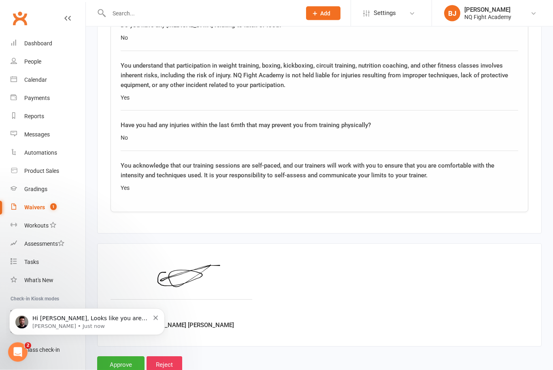
click at [155, 321] on div "Hi Brett, Looks like you are really making the most of your free trial. I can s…" at bounding box center [86, 321] width 143 height 16
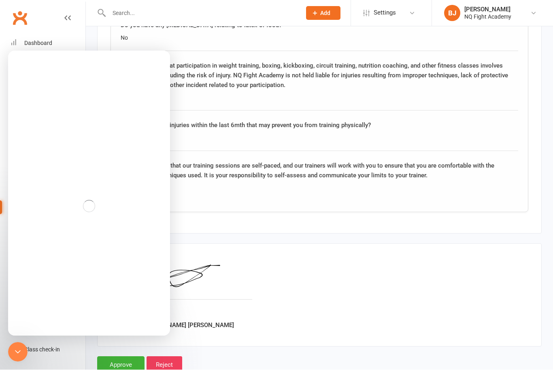
scroll to position [1109, 0]
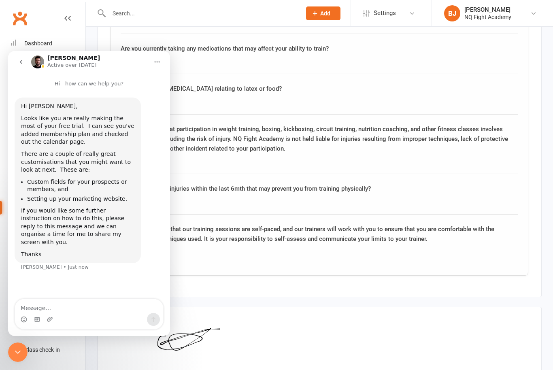
click at [268, 320] on div "Signed by: Connor Hungerford" at bounding box center [318, 358] width 417 height 76
click at [22, 64] on icon "go back" at bounding box center [21, 62] width 6 height 6
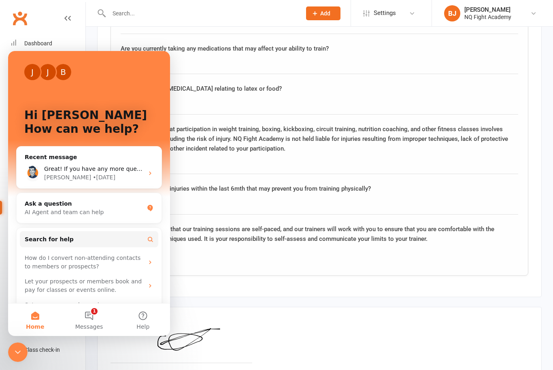
click at [292, 320] on div "Signed by: Connor Hungerford" at bounding box center [318, 358] width 417 height 76
click at [118, 81] on div "J J B Hi Brett 👋 How can we help?" at bounding box center [89, 124] width 146 height 146
click at [270, 307] on div "Signed by: Connor Hungerford" at bounding box center [319, 358] width 444 height 103
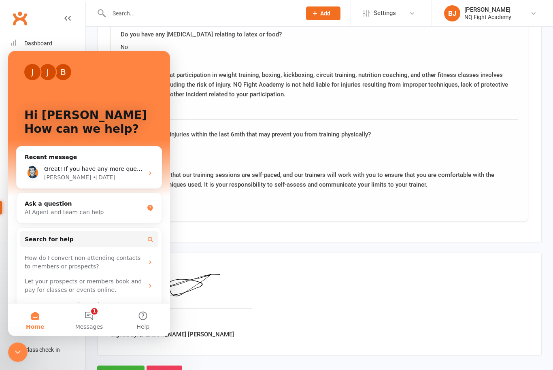
scroll to position [1163, 0]
click at [105, 369] on input "Approve" at bounding box center [120, 374] width 47 height 17
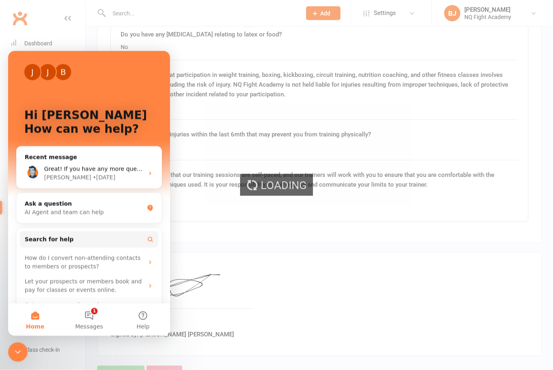
scroll to position [1163, 0]
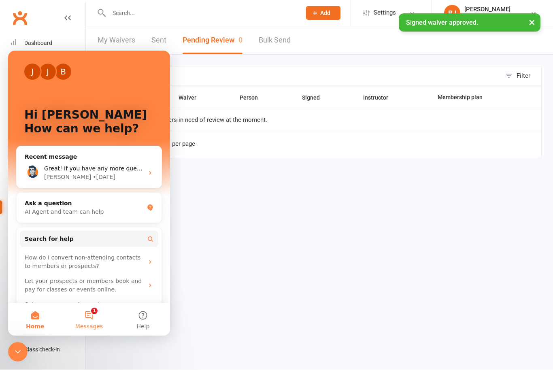
click at [96, 317] on button "1 Messages" at bounding box center [89, 319] width 54 height 32
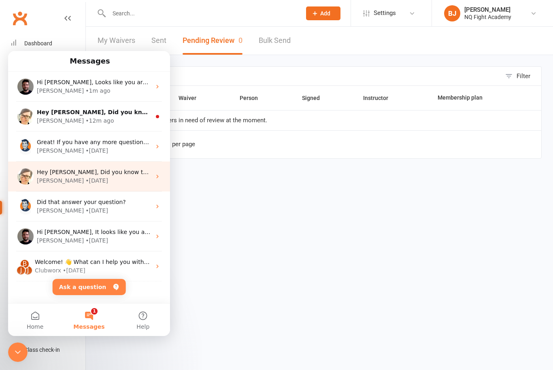
click at [86, 178] on div "Emily • 6d ago" at bounding box center [94, 180] width 114 height 8
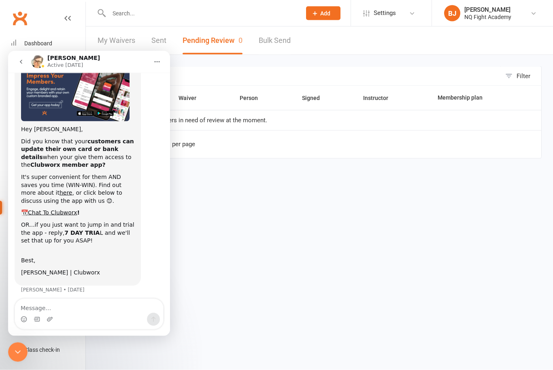
scroll to position [35, 0]
click at [17, 64] on button "go back" at bounding box center [20, 61] width 15 height 15
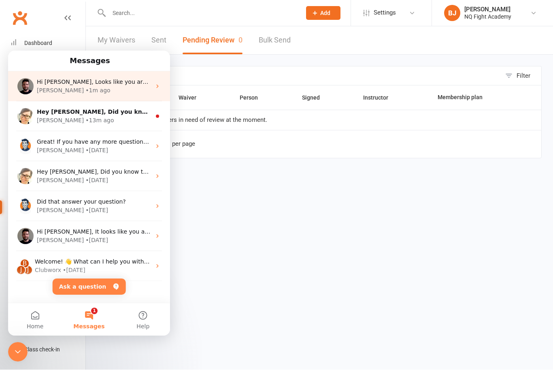
click at [84, 92] on div "David • 1m ago" at bounding box center [94, 90] width 114 height 8
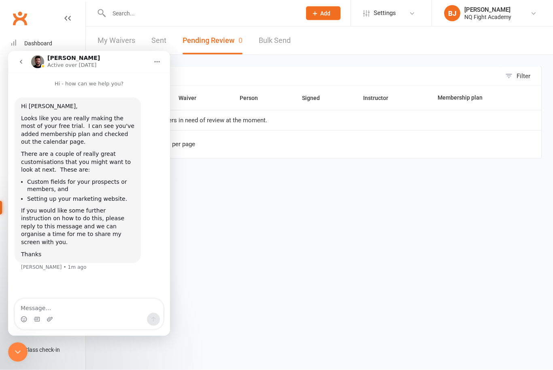
click at [22, 65] on button "go back" at bounding box center [20, 61] width 15 height 15
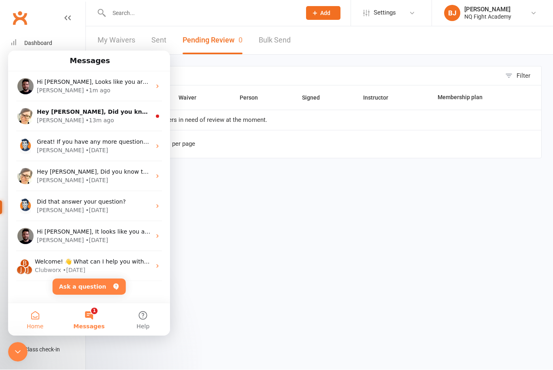
click at [32, 323] on span "Home" at bounding box center [35, 326] width 17 height 6
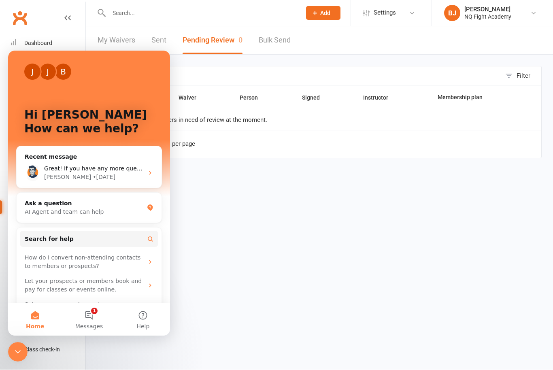
click at [22, 353] on icon "Close Intercom Messenger" at bounding box center [18, 352] width 10 height 10
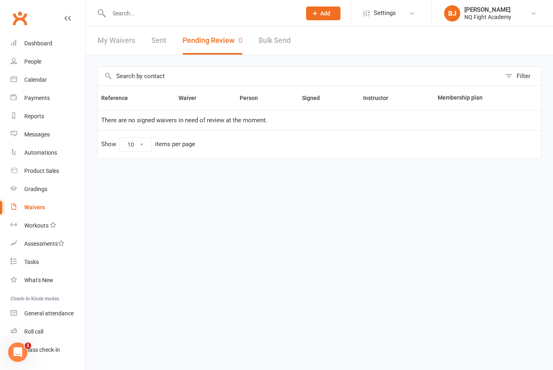
click at [38, 206] on div "Waivers" at bounding box center [34, 207] width 21 height 6
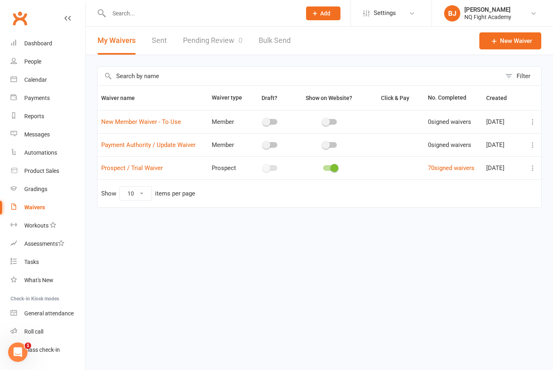
click at [331, 171] on span at bounding box center [334, 168] width 8 height 8
click at [323, 167] on input "checkbox" at bounding box center [323, 167] width 0 height 0
checkbox input "false"
click at [36, 63] on div "People" at bounding box center [32, 61] width 17 height 6
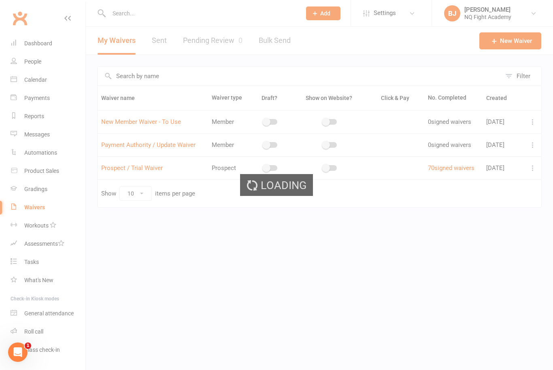
select select "100"
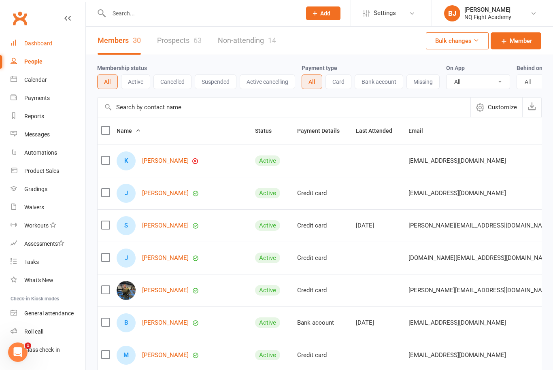
click at [42, 48] on link "Dashboard" at bounding box center [48, 43] width 75 height 18
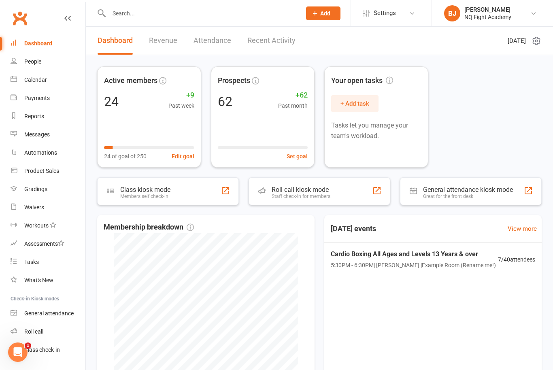
click at [452, 104] on div "Active members 24 +9 Past week 24 of goal of 250 Edit goal Prospects 62 +62 Pas…" at bounding box center [319, 116] width 444 height 101
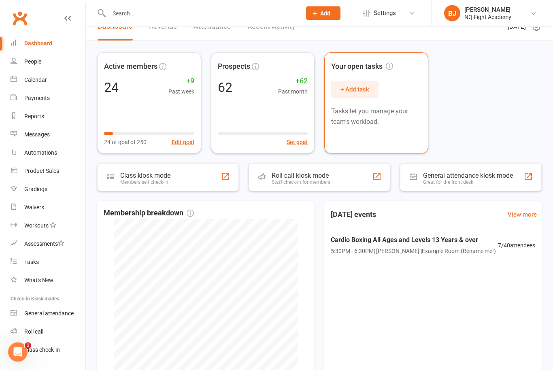
scroll to position [14, 0]
click at [33, 65] on link "People" at bounding box center [48, 62] width 75 height 18
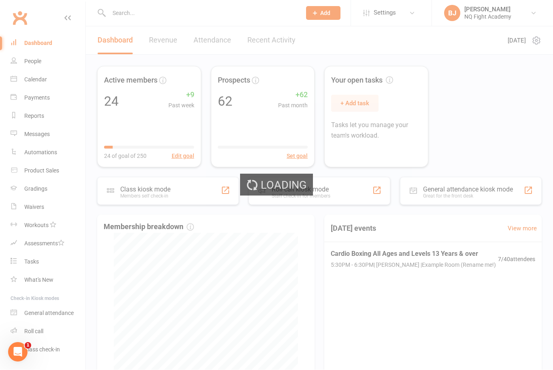
select select "100"
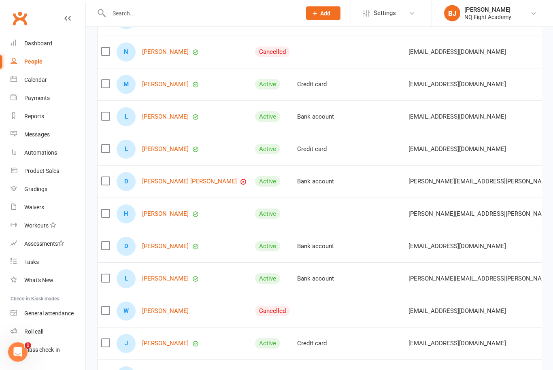
scroll to position [598, 0]
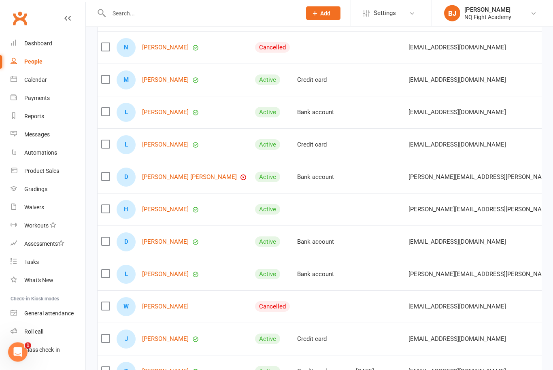
click at [154, 178] on link "Daniella Mario" at bounding box center [189, 177] width 95 height 7
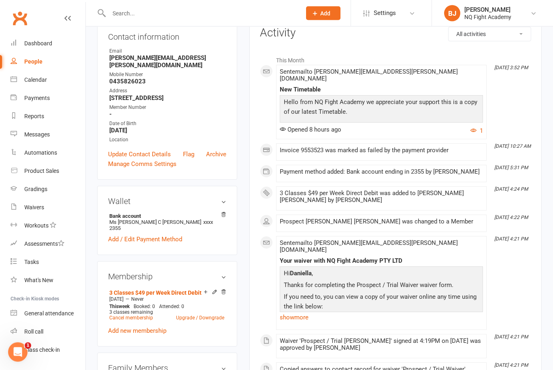
scroll to position [102, 0]
click at [387, 149] on div "Invoice 9553523 was marked as failed by the payment provider" at bounding box center [381, 153] width 203 height 10
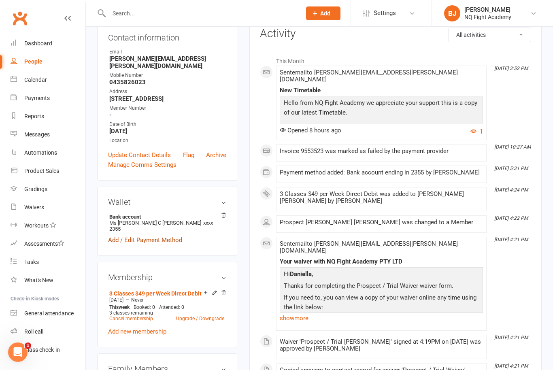
click at [152, 235] on link "Add / Edit Payment Method" at bounding box center [145, 240] width 74 height 10
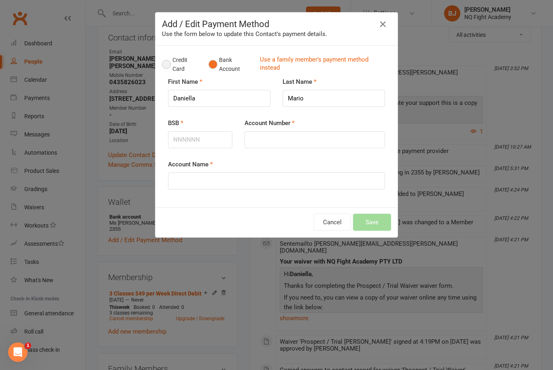
click at [166, 68] on button "Credit Card" at bounding box center [181, 64] width 38 height 25
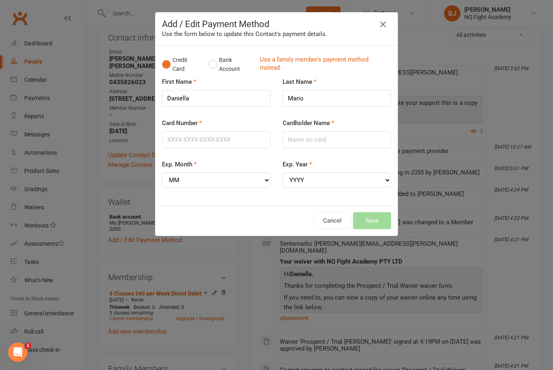
click at [385, 25] on icon "button" at bounding box center [383, 24] width 10 height 10
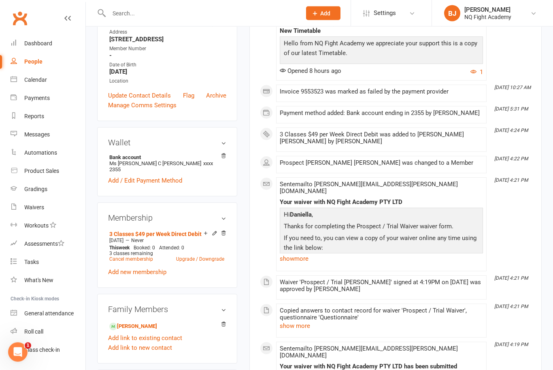
scroll to position [161, 0]
click at [123, 231] on link "3 Classes $49 per Week Direct Debit" at bounding box center [155, 234] width 92 height 6
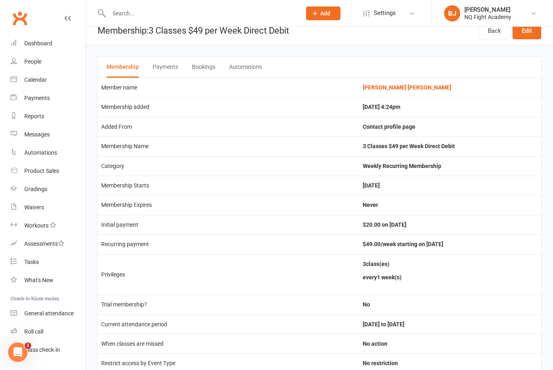
scroll to position [11, 0]
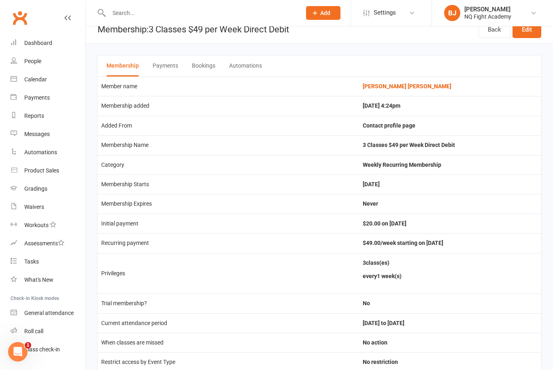
click at [64, 19] on div "Clubworx" at bounding box center [42, 23] width 85 height 30
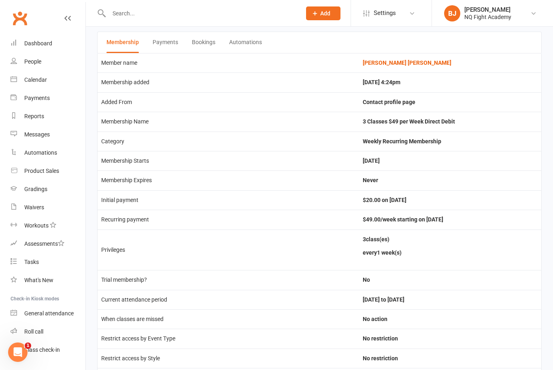
scroll to position [0, 0]
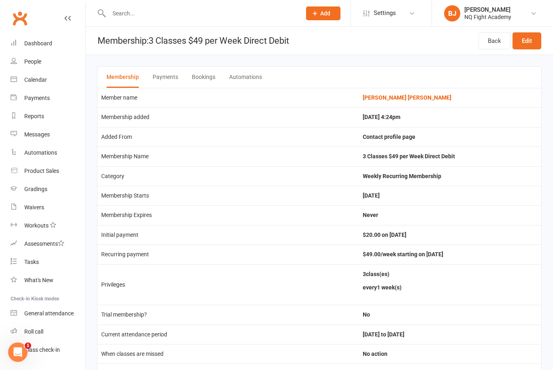
click at [493, 42] on link "Back" at bounding box center [494, 40] width 32 height 17
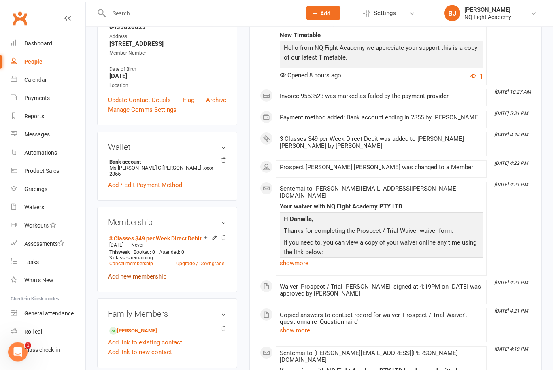
scroll to position [157, 0]
click at [121, 273] on link "Add new membership" at bounding box center [137, 276] width 58 height 7
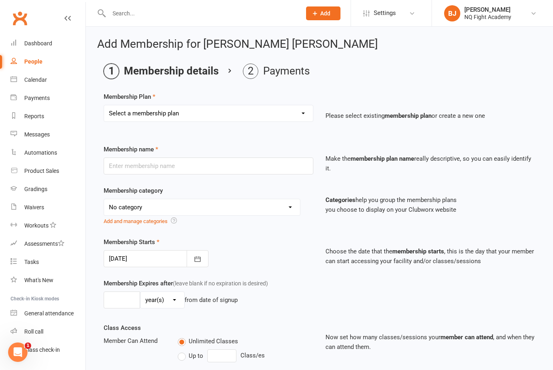
select select "16"
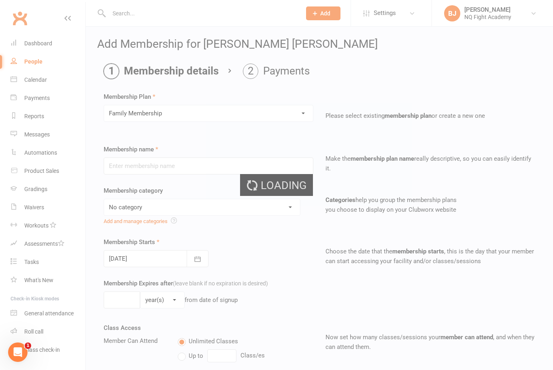
type input "Family Membership"
select select "5"
type input "0"
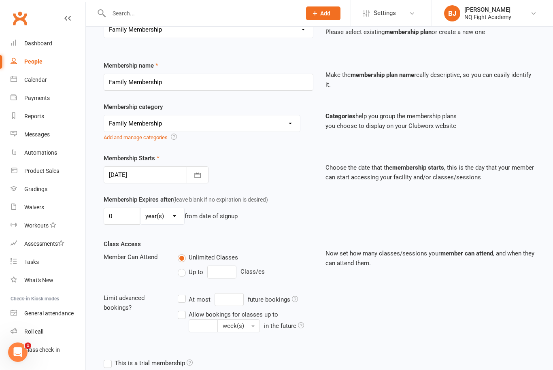
scroll to position [182, 0]
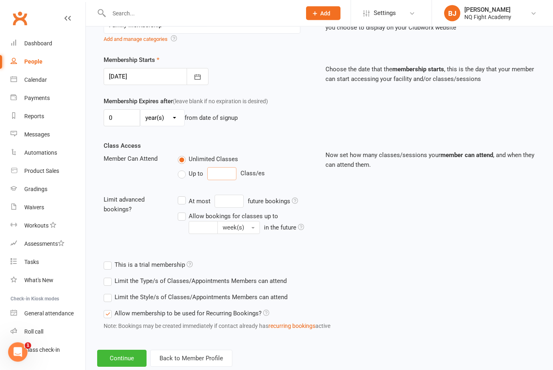
click at [218, 177] on input "number" at bounding box center [221, 173] width 29 height 13
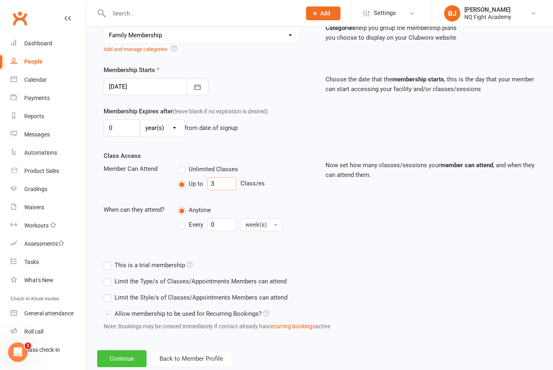
type input "3"
click at [116, 366] on button "Continue" at bounding box center [121, 358] width 49 height 17
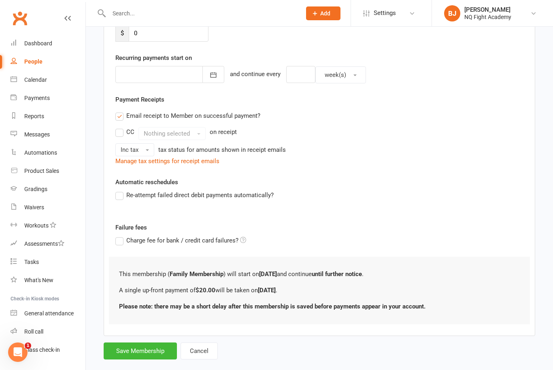
scroll to position [0, 0]
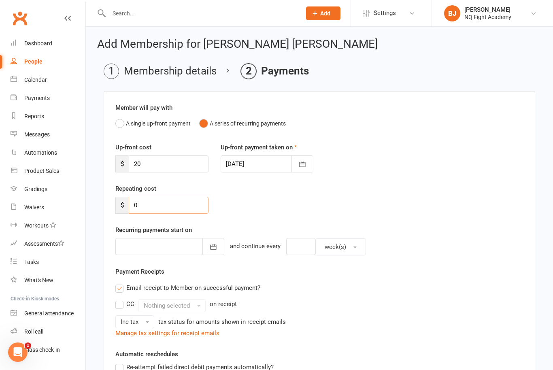
click at [146, 203] on input "0" at bounding box center [169, 205] width 80 height 17
type input "7"
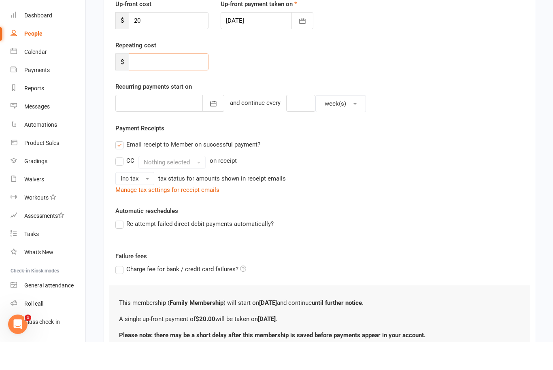
scroll to position [193, 0]
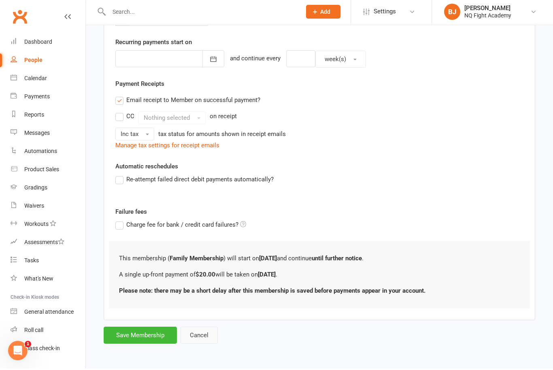
click at [197, 331] on button "Cancel" at bounding box center [198, 336] width 37 height 17
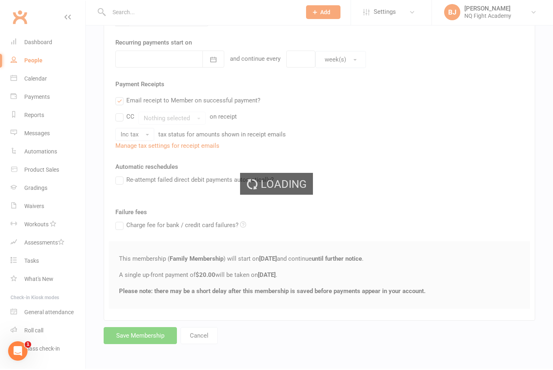
scroll to position [166, 0]
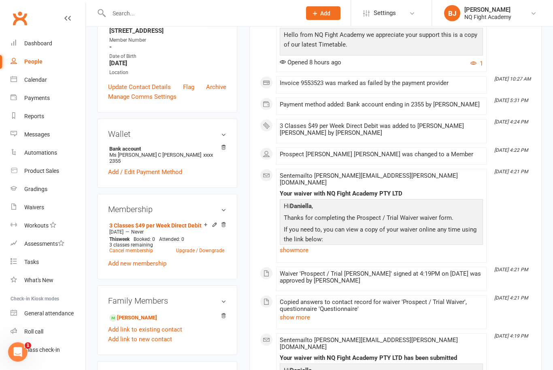
scroll to position [172, 0]
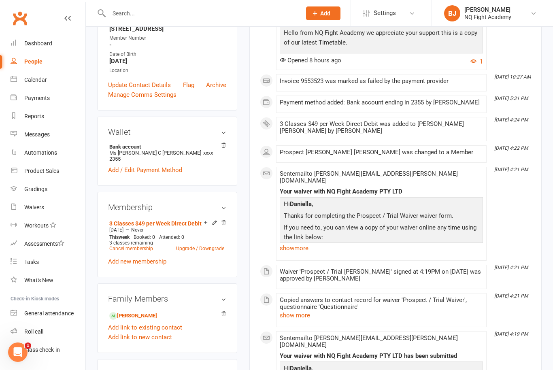
click at [127, 311] on link "Hevani Mario - Child" at bounding box center [133, 315] width 48 height 8
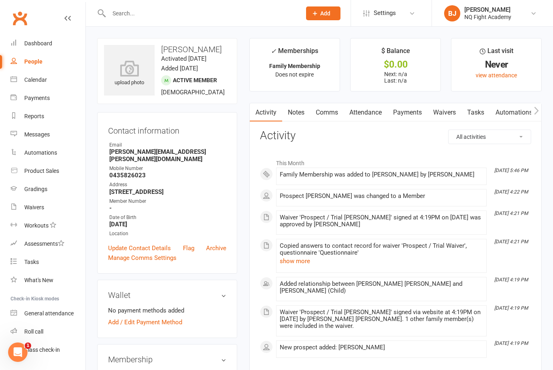
click at [34, 63] on div "People" at bounding box center [33, 61] width 18 height 6
select select "100"
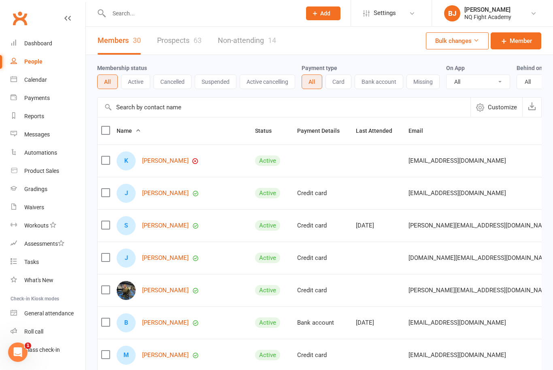
click at [165, 162] on link "[PERSON_NAME]" at bounding box center [165, 160] width 47 height 7
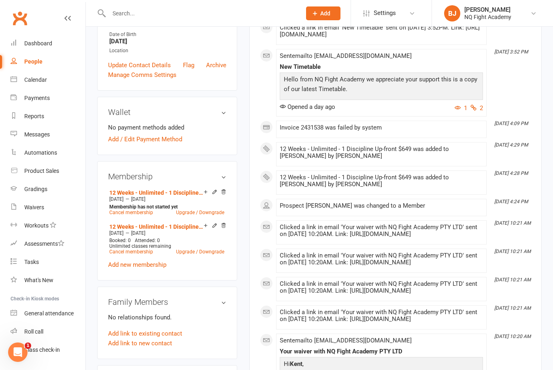
scroll to position [182, 0]
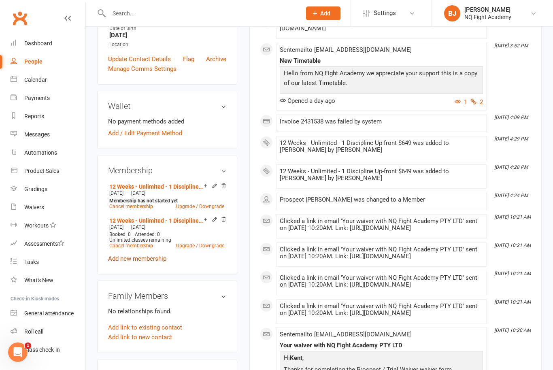
click at [133, 256] on link "Add new membership" at bounding box center [137, 258] width 58 height 7
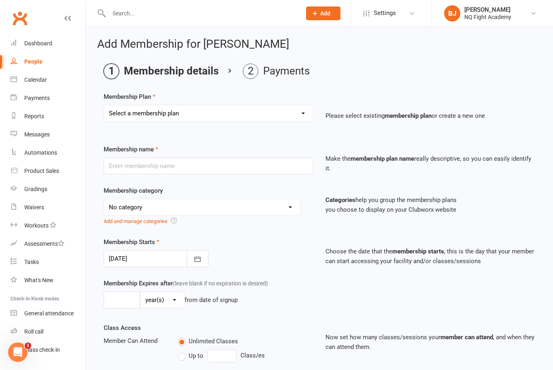
select select "0"
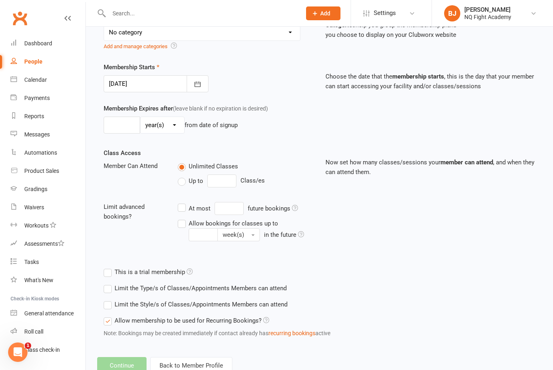
scroll to position [182, 0]
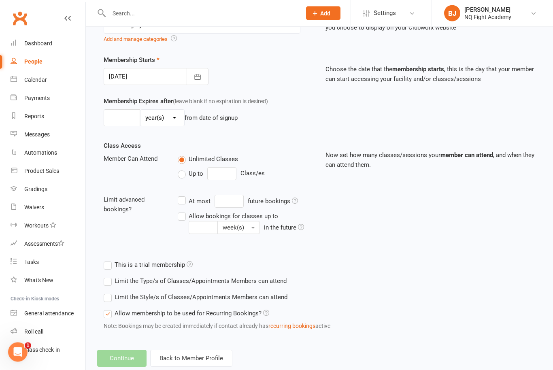
click at [189, 360] on button "Back to Member Profile" at bounding box center [191, 358] width 82 height 17
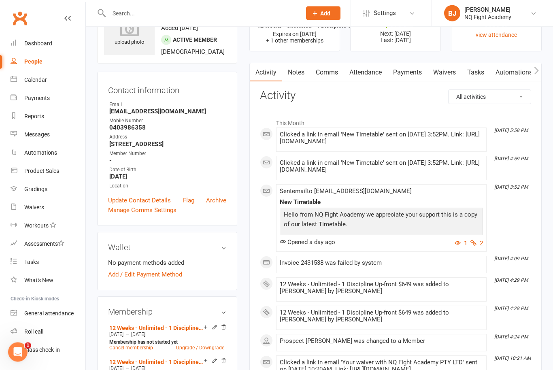
scroll to position [40, 0]
drag, startPoint x: 29, startPoint y: 61, endPoint x: 29, endPoint y: 102, distance: 40.4
click at [29, 61] on div "People" at bounding box center [33, 61] width 18 height 6
select select "100"
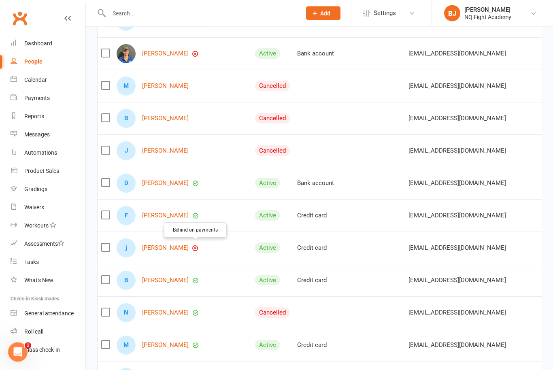
scroll to position [334, 0]
click at [195, 250] on icon "button" at bounding box center [195, 248] width 5 height 5
click at [175, 248] on link "[PERSON_NAME]" at bounding box center [165, 247] width 47 height 7
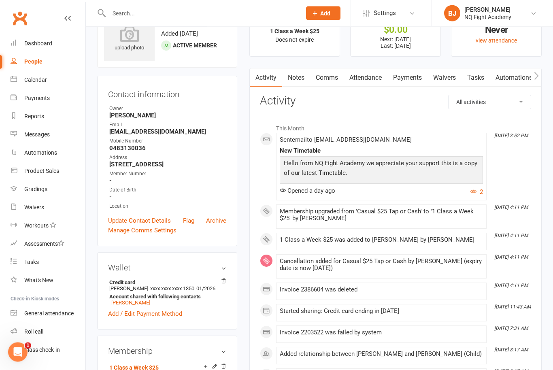
scroll to position [35, 0]
click at [474, 191] on icon "button" at bounding box center [473, 191] width 6 height 6
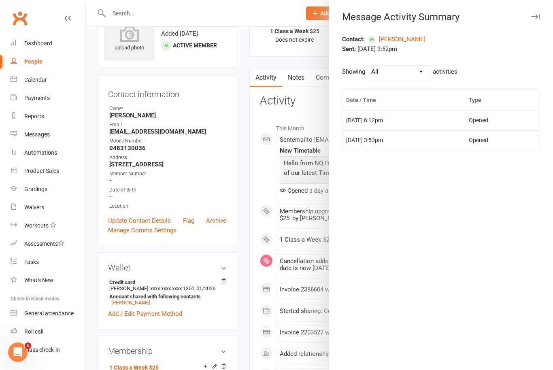
click at [538, 12] on button "button" at bounding box center [535, 17] width 10 height 10
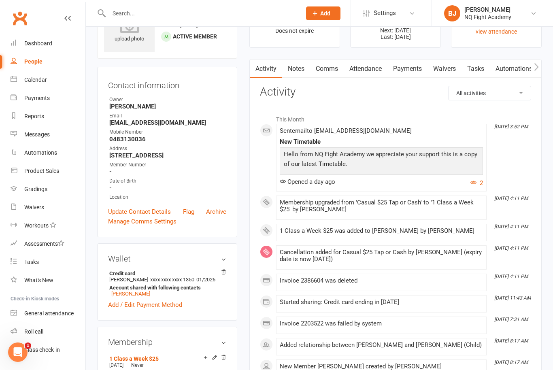
scroll to position [43, 0]
click at [42, 95] on div "Payments" at bounding box center [36, 98] width 25 height 6
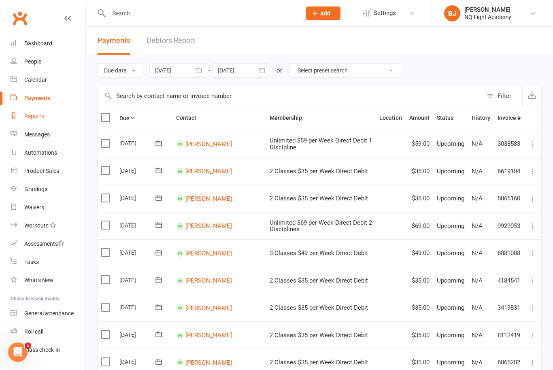
click at [30, 116] on div "Reports" at bounding box center [34, 116] width 20 height 6
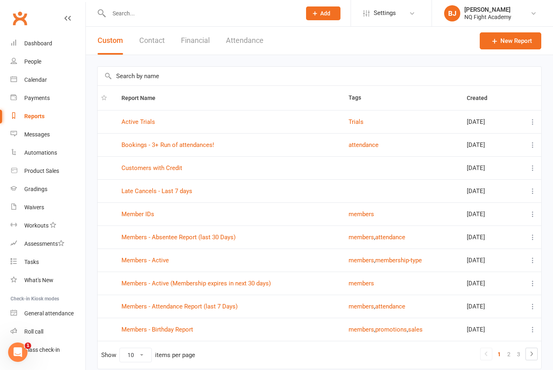
click at [199, 44] on button "Financial" at bounding box center [195, 41] width 29 height 28
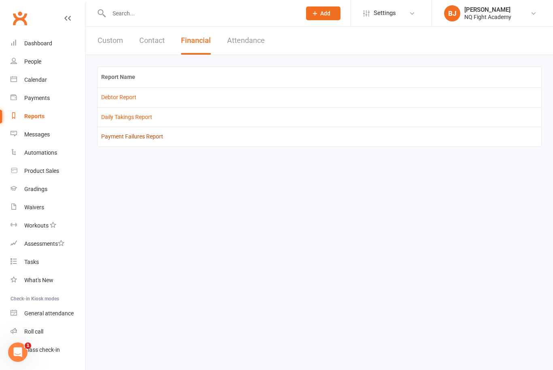
click at [151, 135] on link "Payment Failures Report" at bounding box center [132, 136] width 62 height 6
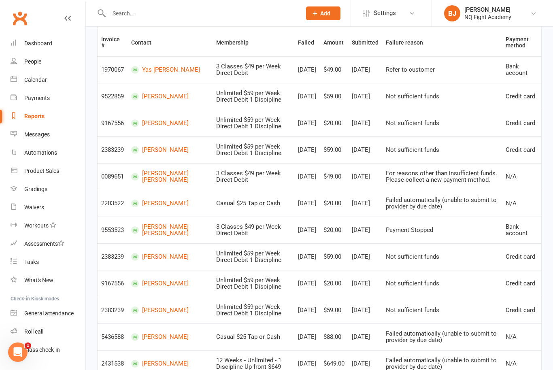
scroll to position [140, 0]
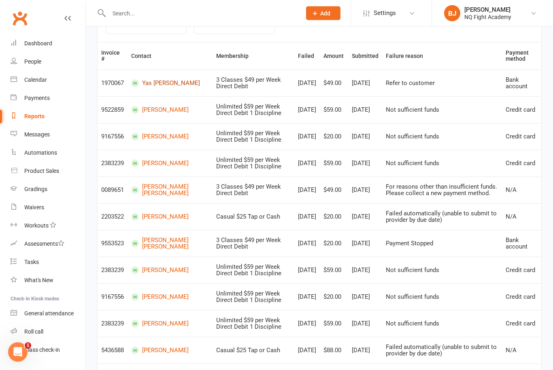
click at [150, 87] on link "Yas [PERSON_NAME]" at bounding box center [170, 84] width 78 height 8
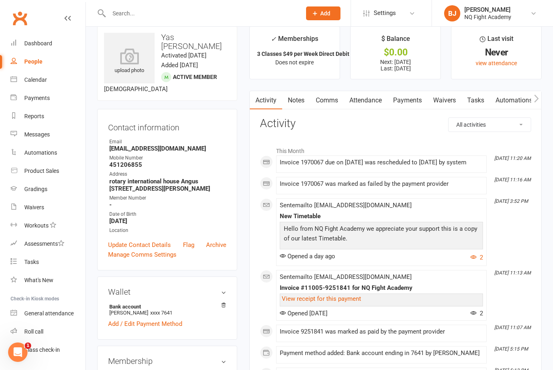
scroll to position [13, 0]
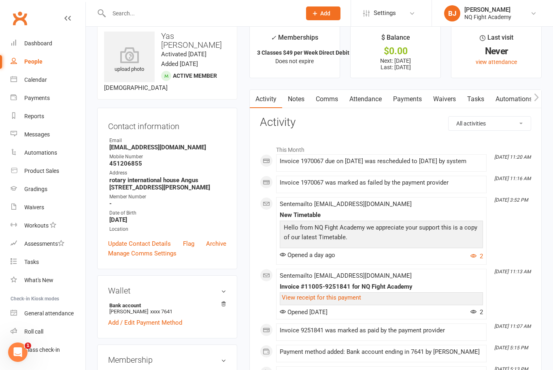
click at [280, 179] on span at bounding box center [280, 179] width 0 height 0
click at [288, 189] on div "Invoice 1970067 was marked as failed by the payment provider" at bounding box center [381, 184] width 203 height 10
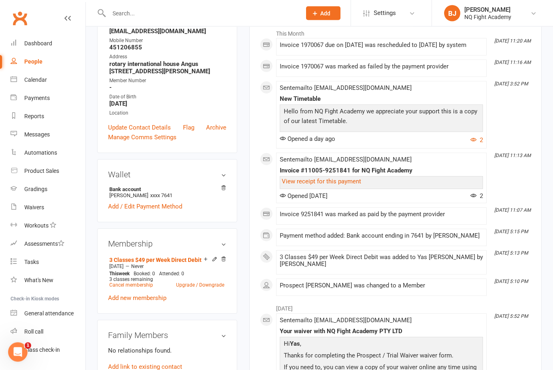
scroll to position [129, 0]
click at [312, 185] on link "View receipt for this payment" at bounding box center [321, 181] width 79 height 7
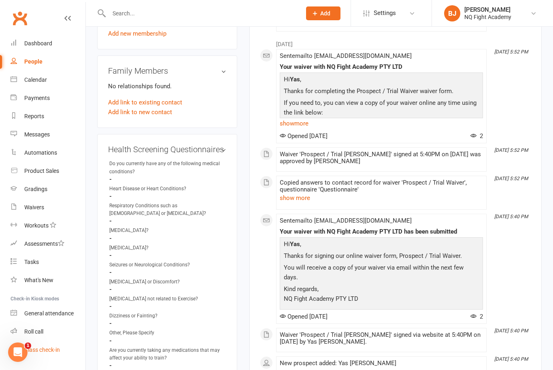
scroll to position [397, 0]
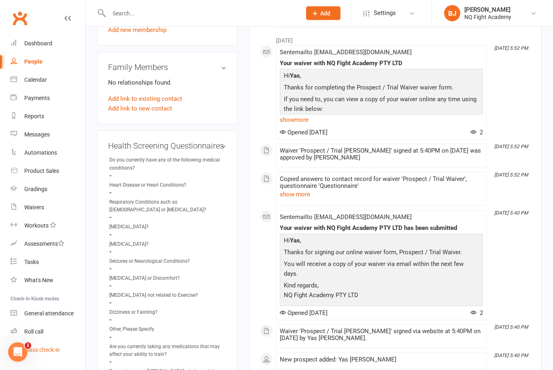
click at [36, 350] on div "Class check-in" at bounding box center [42, 349] width 36 height 6
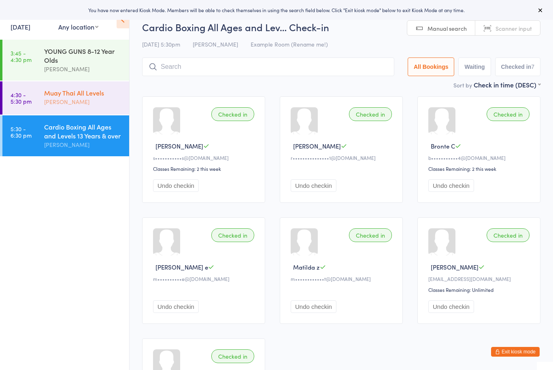
click at [102, 104] on div "[PERSON_NAME]" at bounding box center [83, 101] width 78 height 9
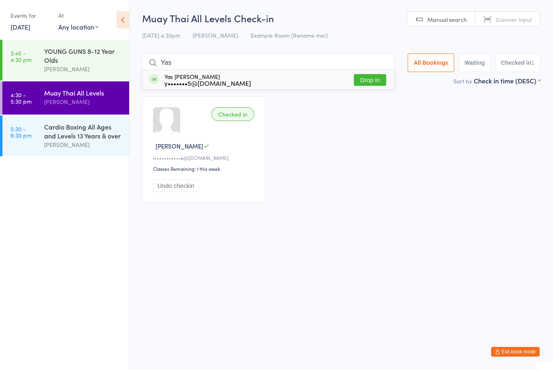
drag, startPoint x: 191, startPoint y: 68, endPoint x: 373, endPoint y: 79, distance: 182.0
click at [0, 0] on html "You have now entered Kiosk Mode. Members will be able to check themselves in us…" at bounding box center [276, 185] width 553 height 370
click at [373, 79] on div "Sort by Check in time (DESC) First name (ASC) First name (DESC) Last name (ASC)…" at bounding box center [341, 80] width 398 height 9
click at [219, 61] on input "Yas" at bounding box center [268, 62] width 252 height 19
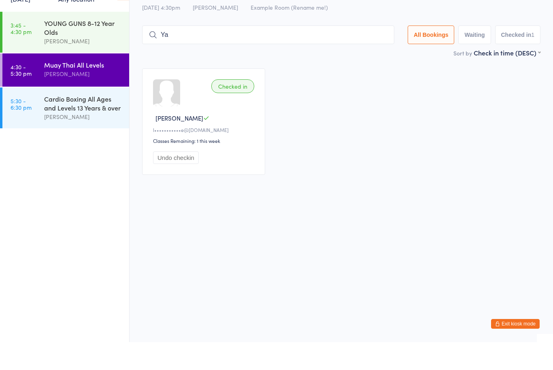
type input "Yas"
click at [358, 74] on button "Drop in" at bounding box center [370, 80] width 32 height 12
click at [181, 179] on button "Undo checkin" at bounding box center [176, 185] width 46 height 13
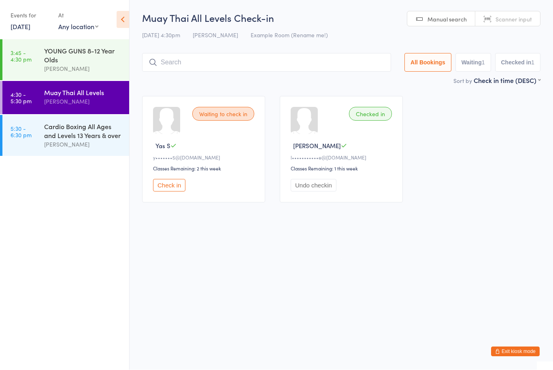
click at [168, 191] on button "Check in" at bounding box center [169, 185] width 32 height 13
click at [177, 188] on button "Undo checkin" at bounding box center [176, 185] width 46 height 13
click at [122, 20] on icon at bounding box center [122, 19] width 13 height 17
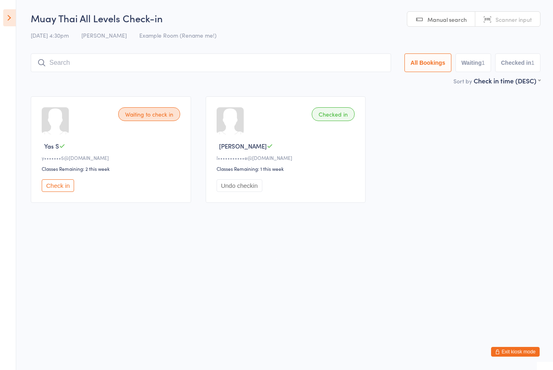
click at [523, 348] on button "Exit kiosk mode" at bounding box center [515, 352] width 49 height 10
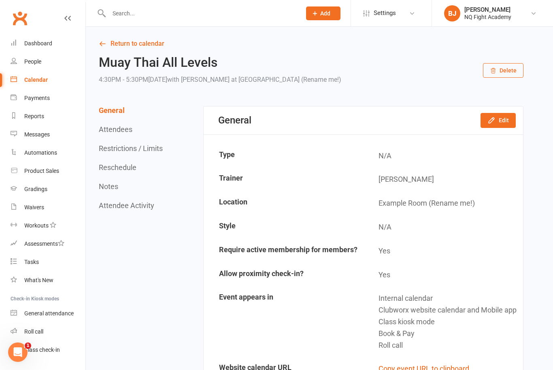
click at [28, 67] on link "People" at bounding box center [48, 62] width 75 height 18
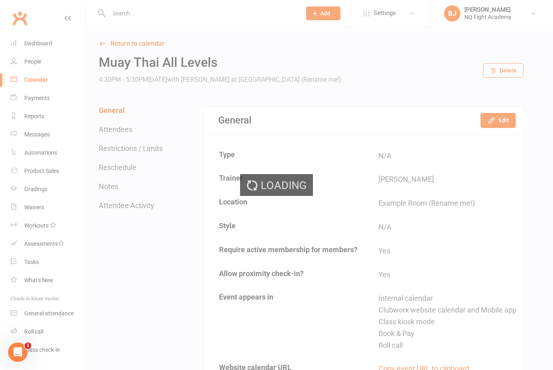
select select "100"
